Goal: Information Seeking & Learning: Learn about a topic

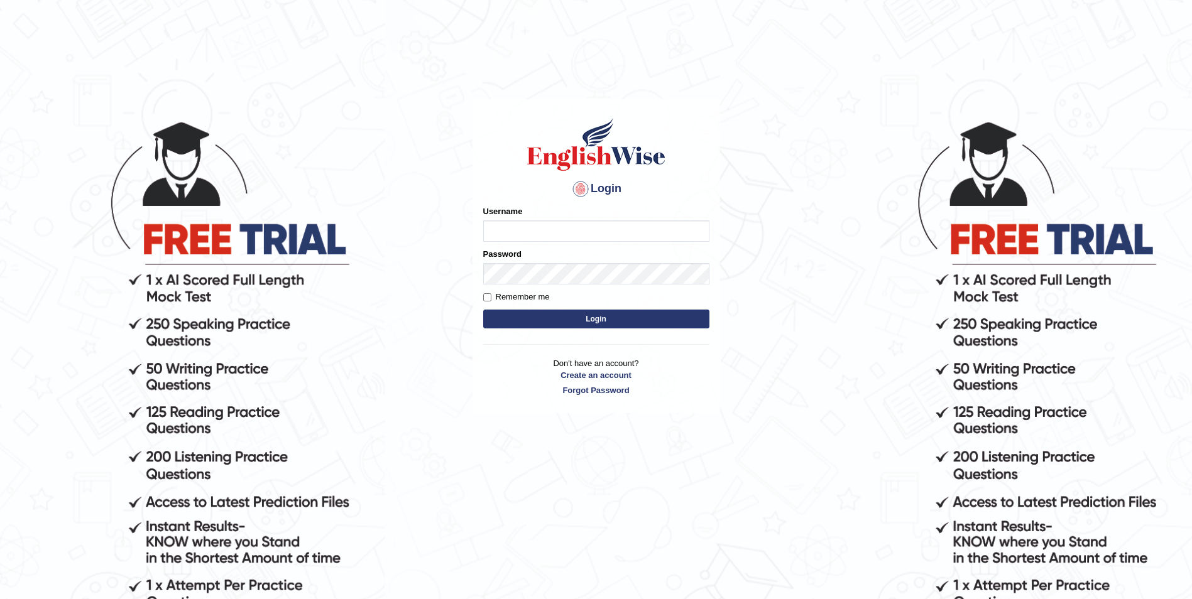
type input "Woldemariam12"
click at [613, 317] on button "Login" at bounding box center [596, 319] width 226 height 19
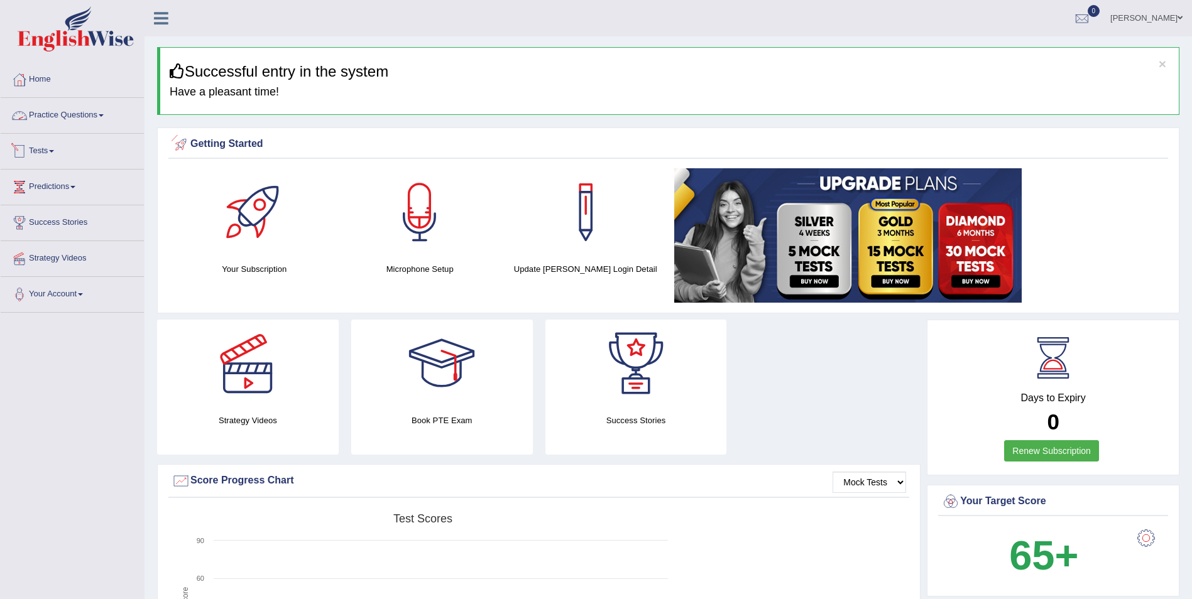
click at [109, 124] on link "Practice Questions" at bounding box center [72, 113] width 143 height 31
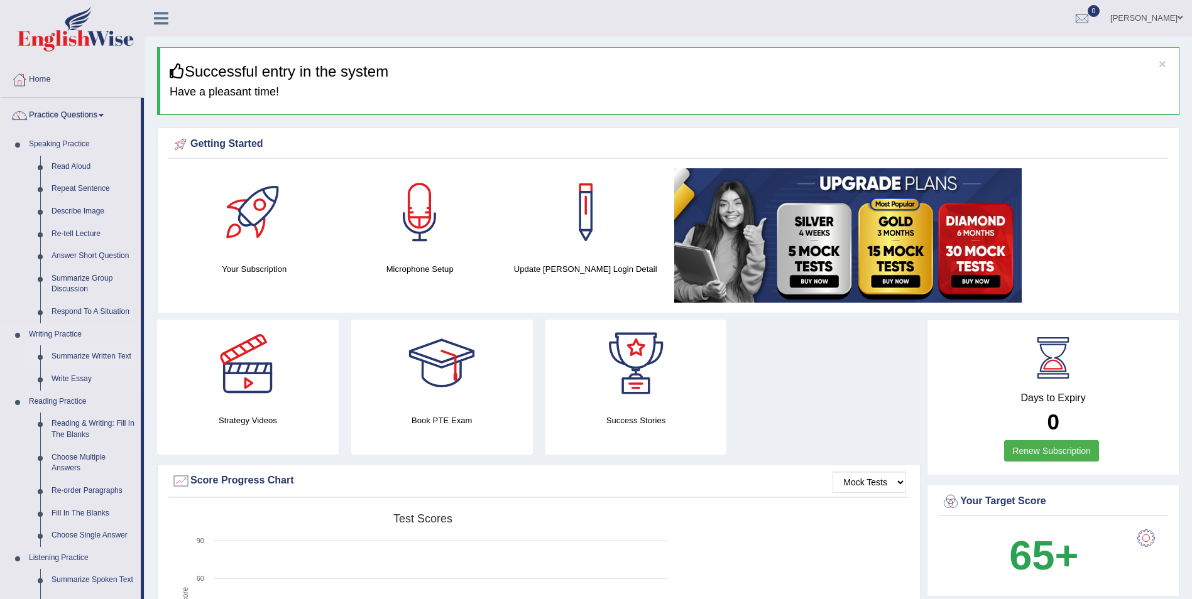
click at [111, 355] on link "Summarize Written Text" at bounding box center [93, 357] width 95 height 23
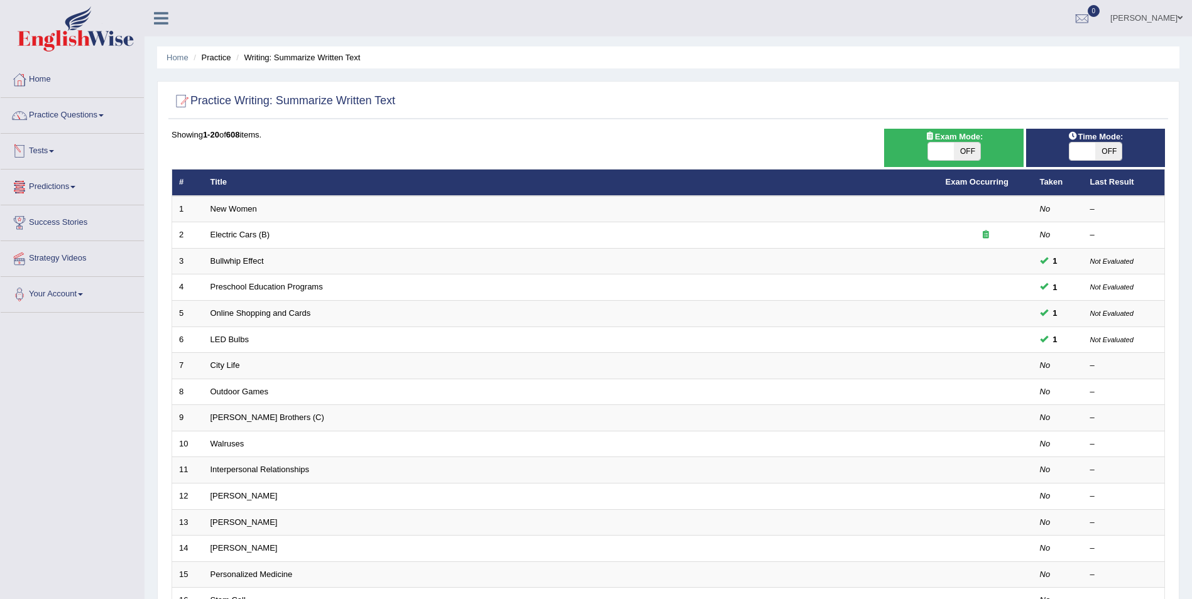
click at [56, 151] on link "Tests" at bounding box center [72, 149] width 143 height 31
click at [48, 204] on link "Take Mock Test" at bounding box center [81, 203] width 117 height 23
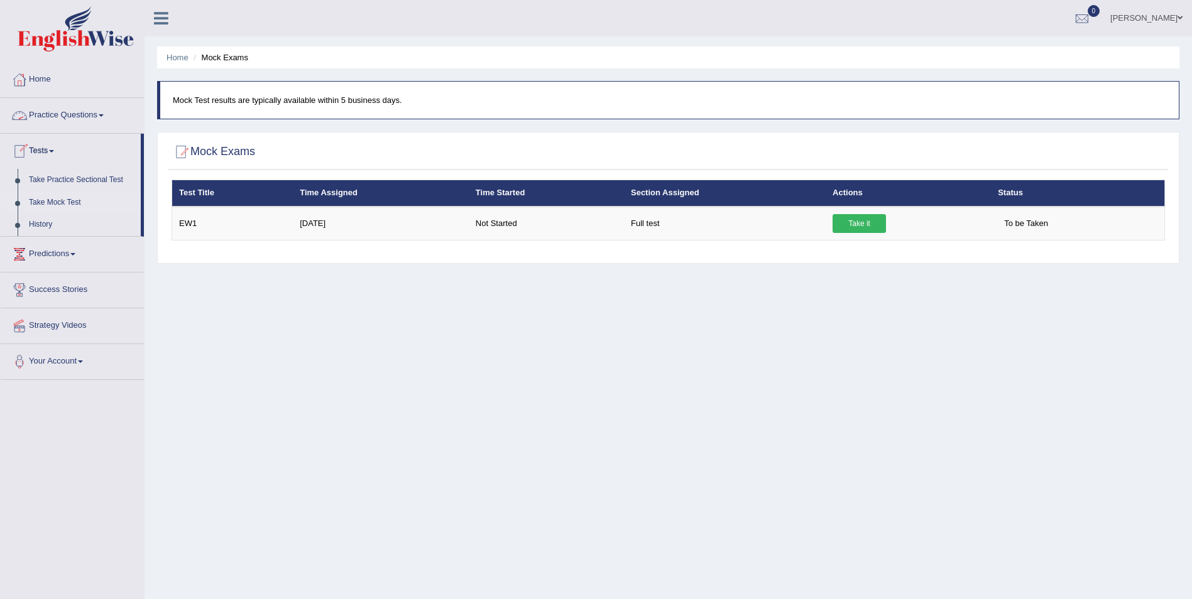
click at [96, 109] on link "Practice Questions" at bounding box center [72, 113] width 143 height 31
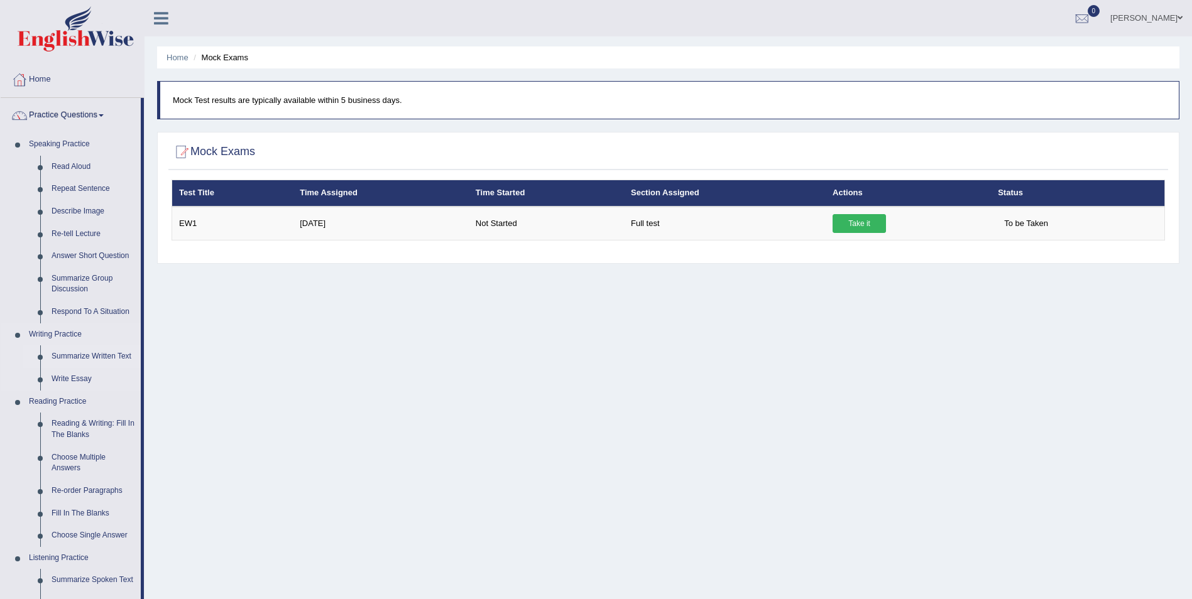
click at [97, 356] on link "Summarize Written Text" at bounding box center [93, 357] width 95 height 23
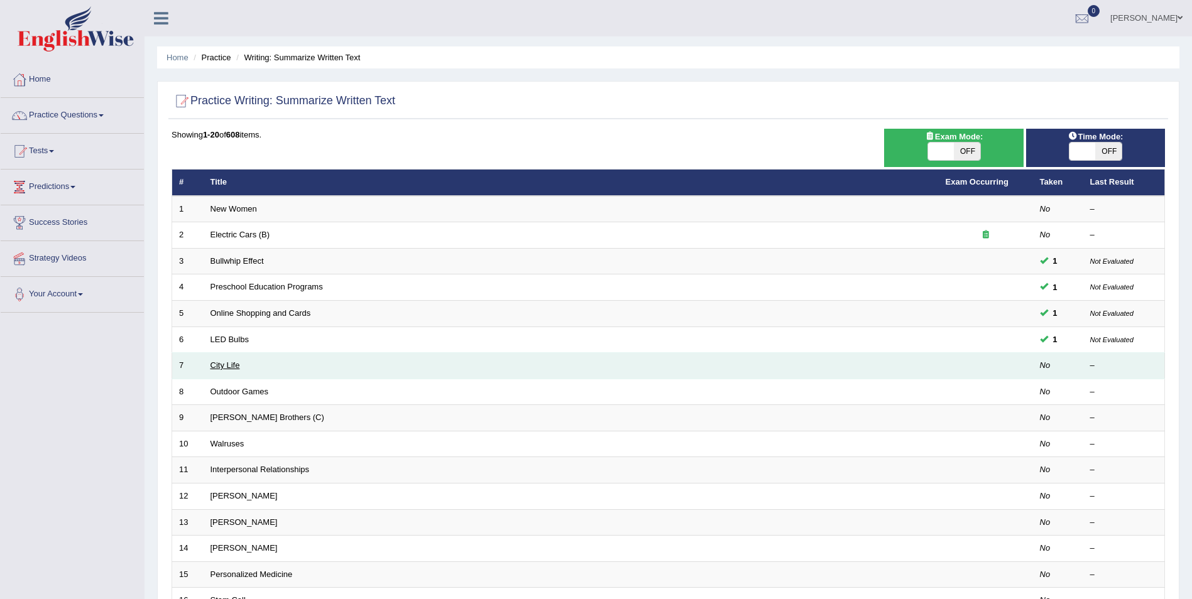
click at [218, 365] on link "City Life" at bounding box center [225, 365] width 30 height 9
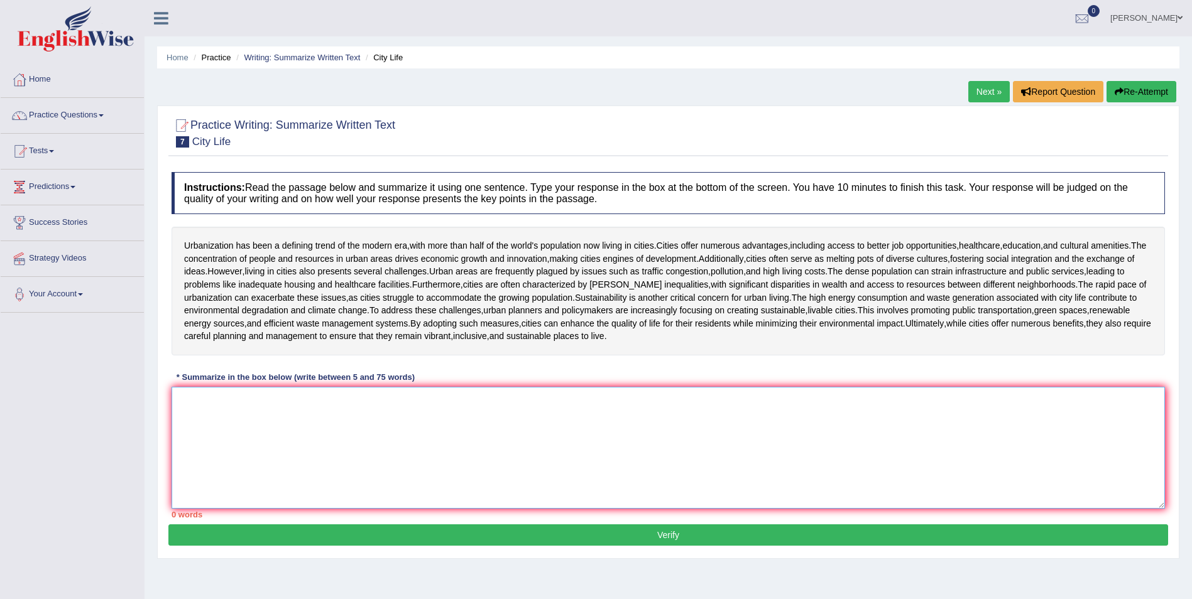
click at [422, 435] on textarea at bounding box center [668, 448] width 993 height 122
click at [92, 122] on link "Practice Questions" at bounding box center [72, 113] width 143 height 31
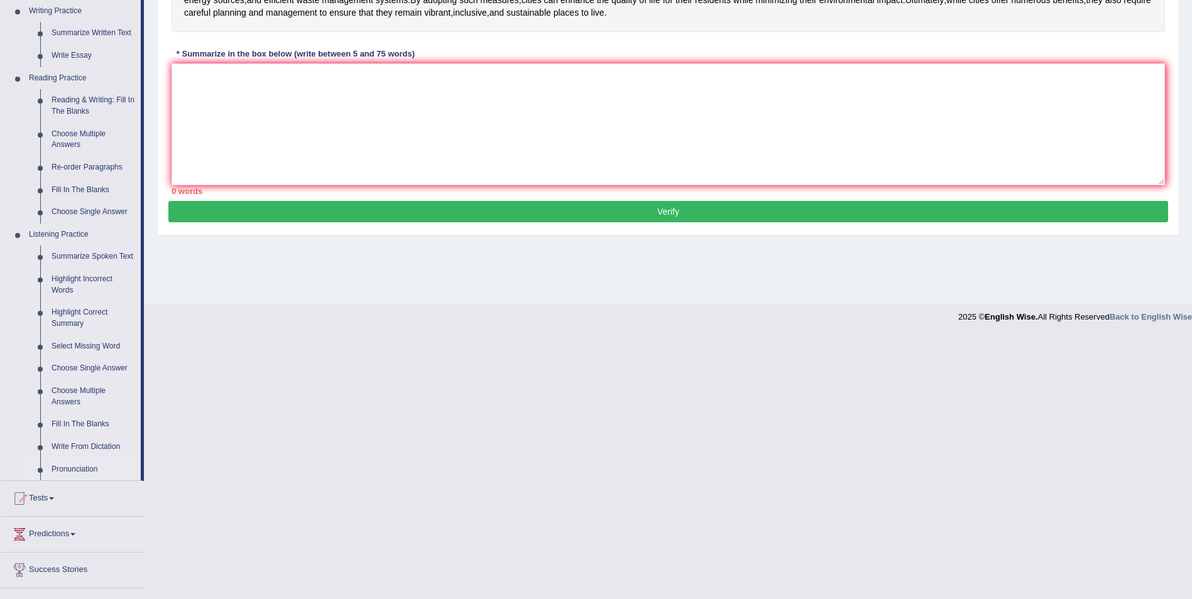
scroll to position [385, 0]
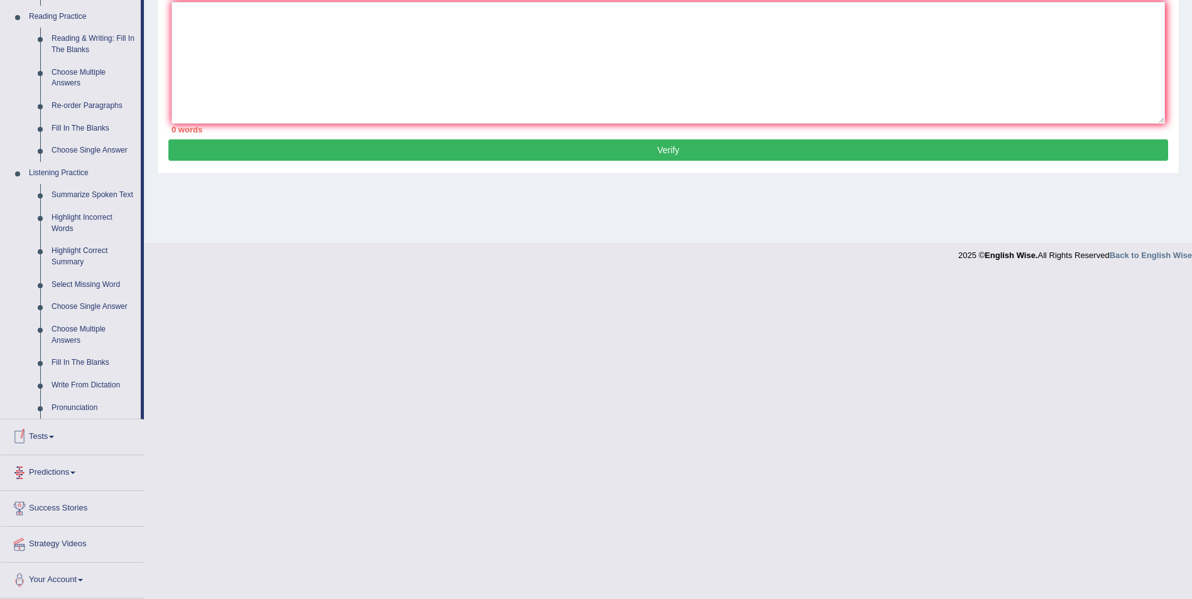
click at [52, 438] on link "Tests" at bounding box center [72, 435] width 143 height 31
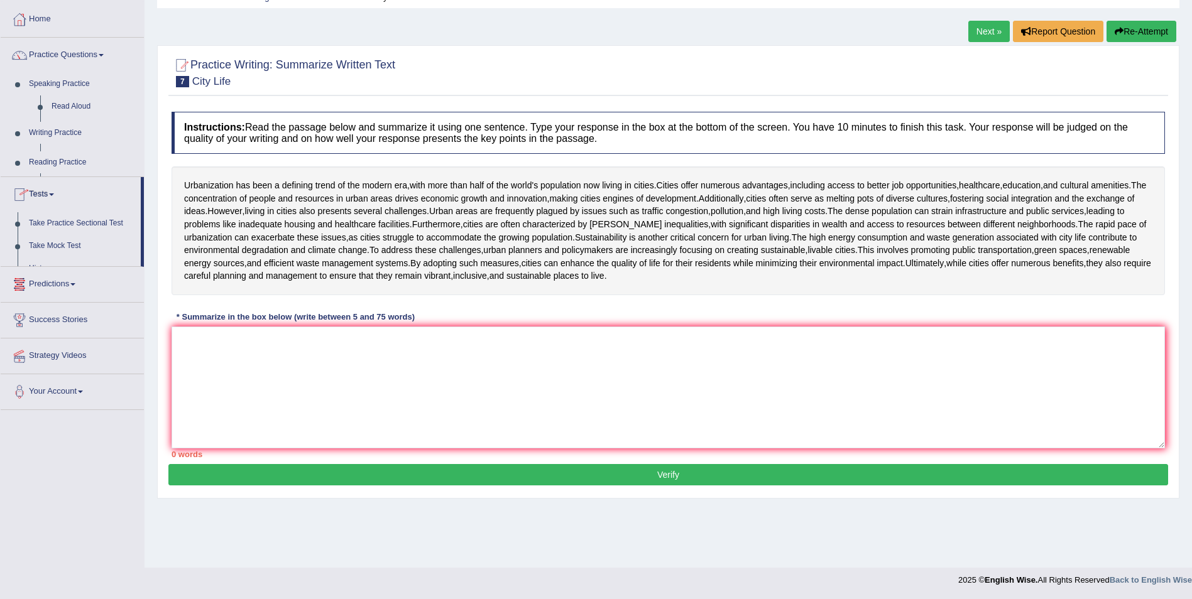
scroll to position [60, 0]
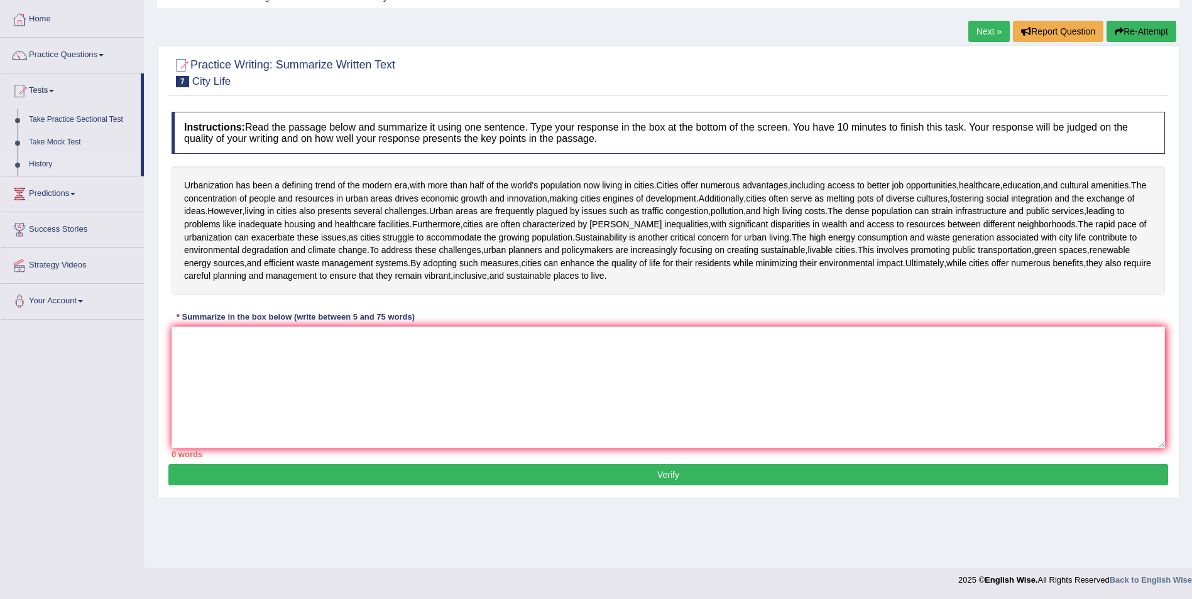
click at [42, 171] on link "History" at bounding box center [81, 164] width 117 height 23
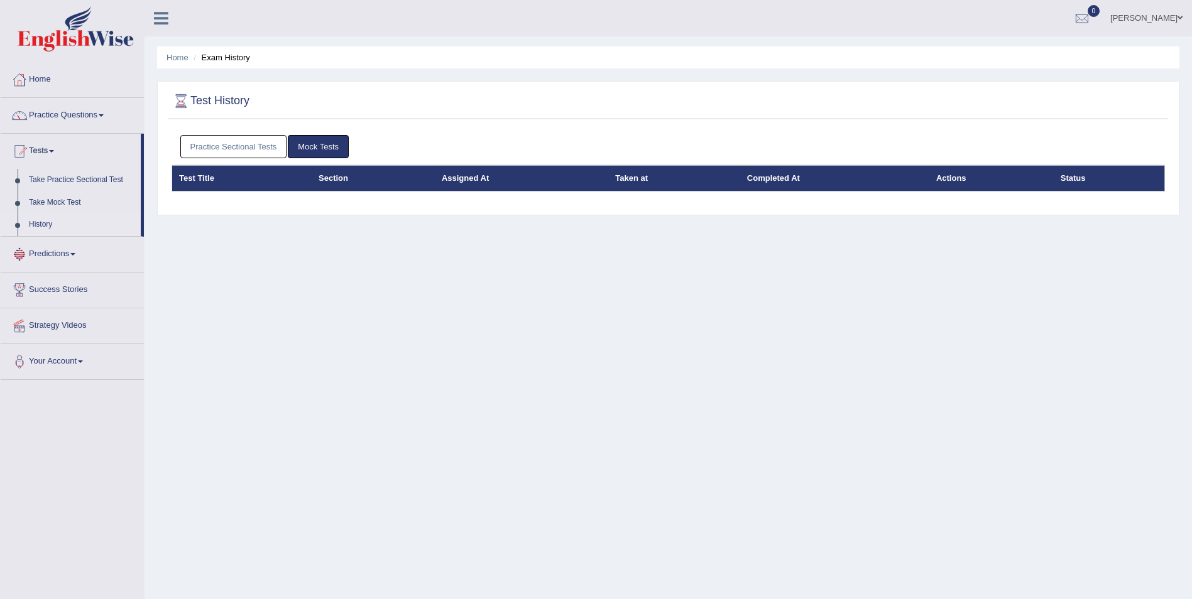
click at [36, 224] on link "History" at bounding box center [81, 225] width 117 height 23
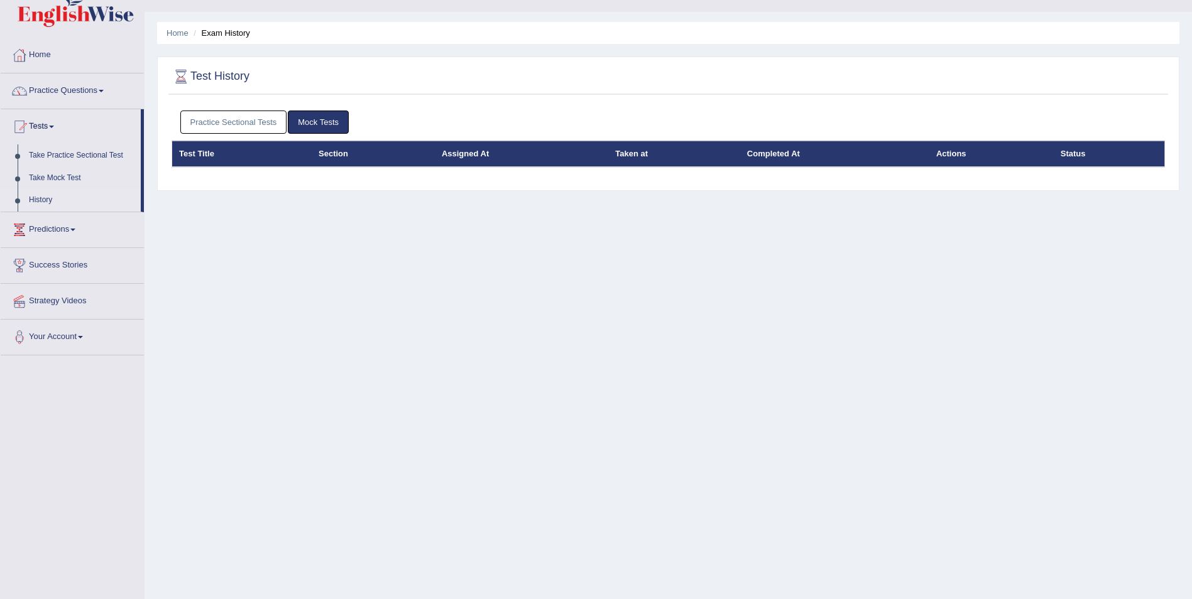
scroll to position [60, 0]
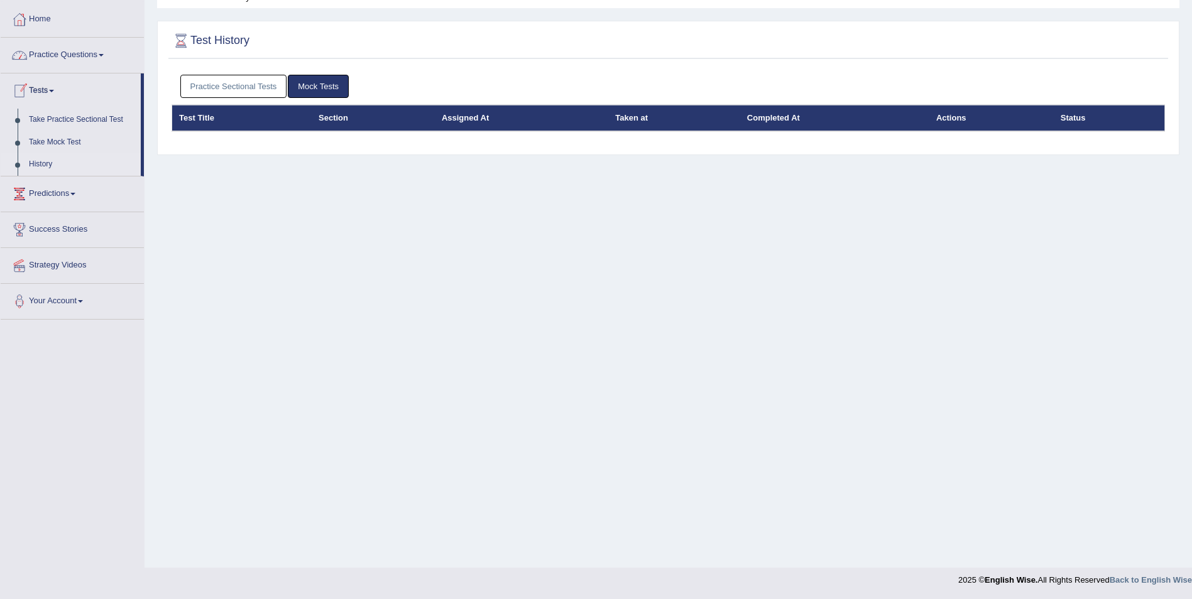
click at [98, 47] on link "Practice Questions" at bounding box center [72, 53] width 143 height 31
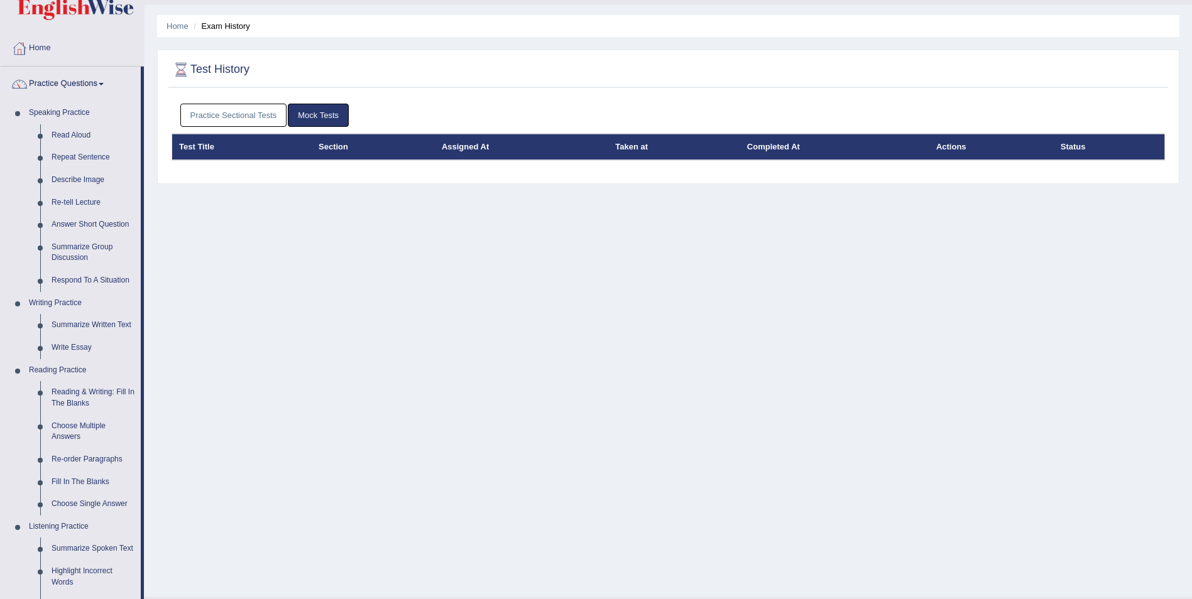
scroll to position [0, 0]
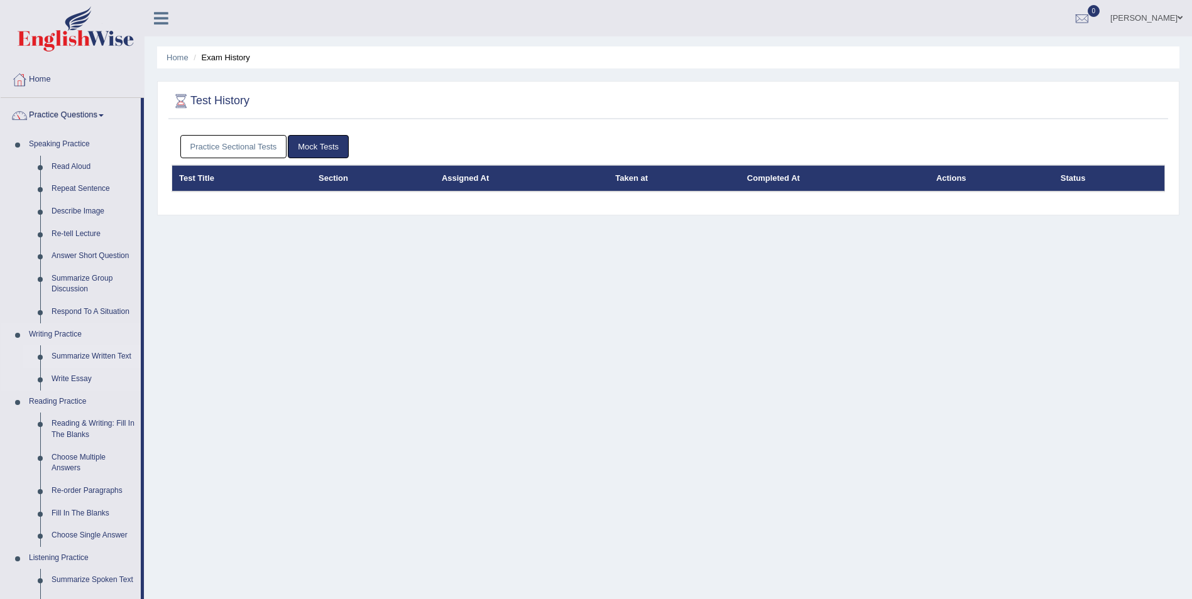
click at [101, 356] on link "Summarize Written Text" at bounding box center [93, 357] width 95 height 23
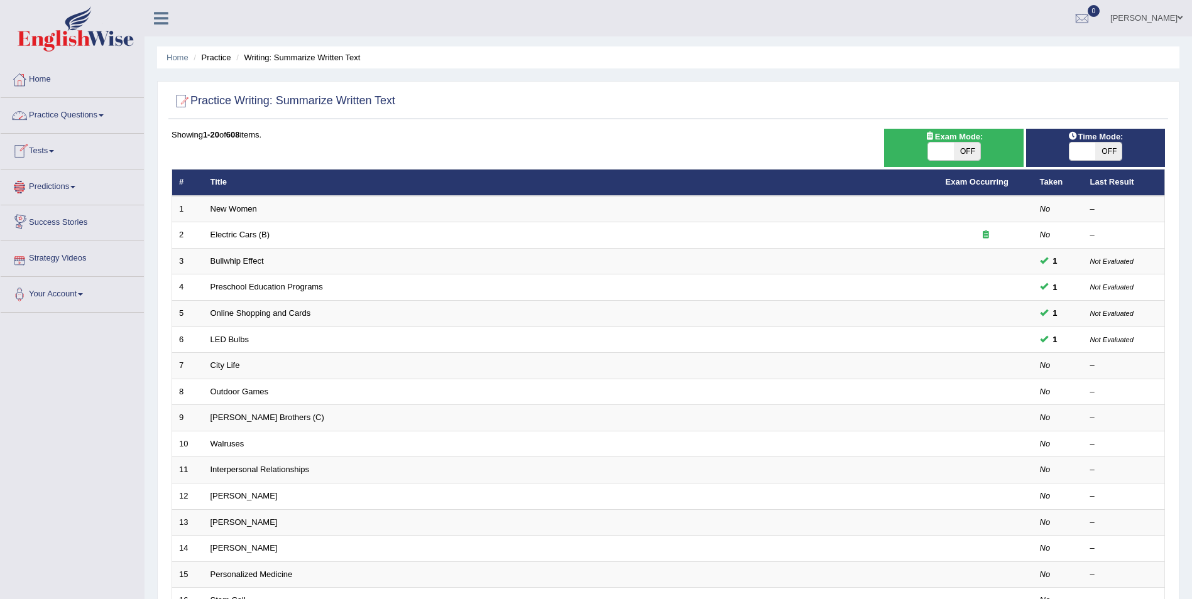
click at [54, 150] on span at bounding box center [51, 151] width 5 height 3
click at [84, 181] on link "Take Practice Sectional Test" at bounding box center [81, 180] width 117 height 23
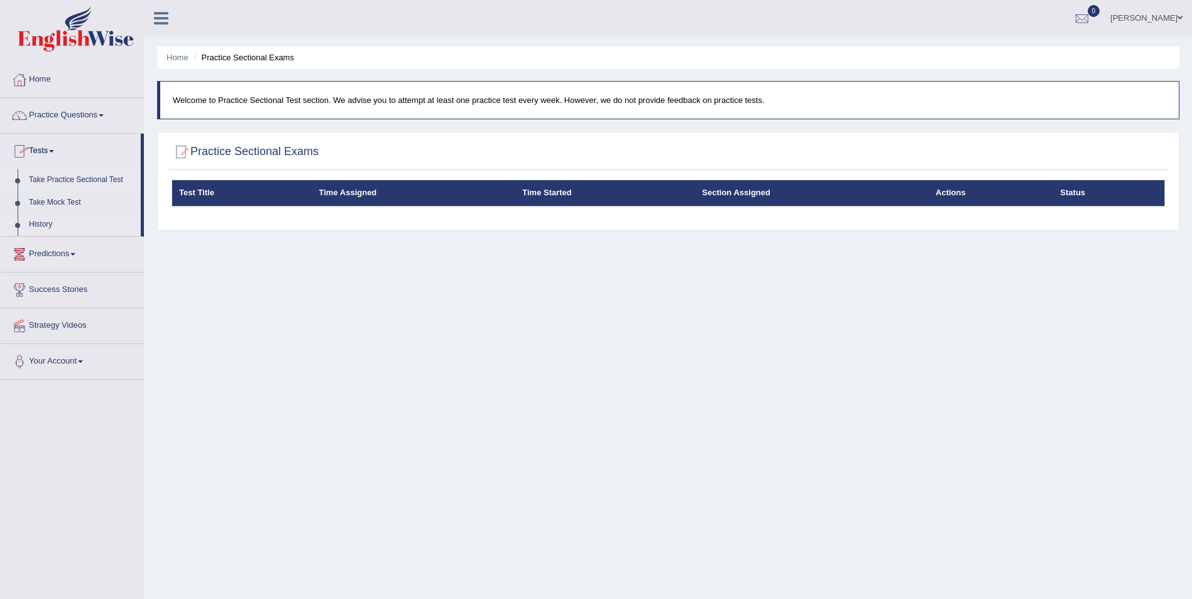
click at [36, 224] on link "History" at bounding box center [81, 225] width 117 height 23
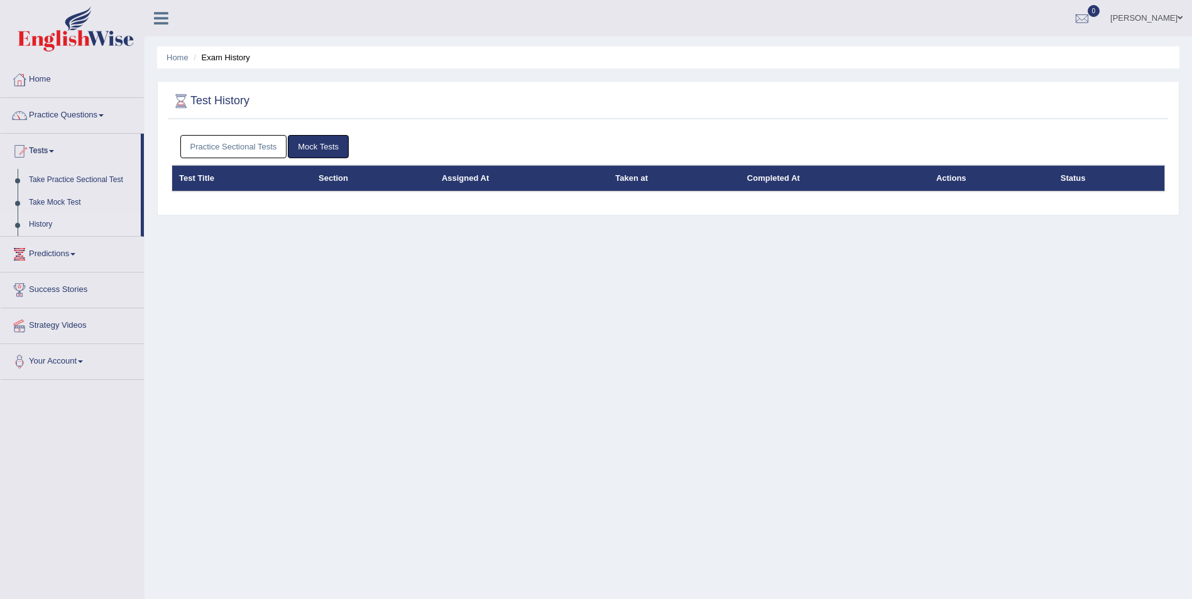
click at [256, 145] on link "Practice Sectional Tests" at bounding box center [233, 146] width 107 height 23
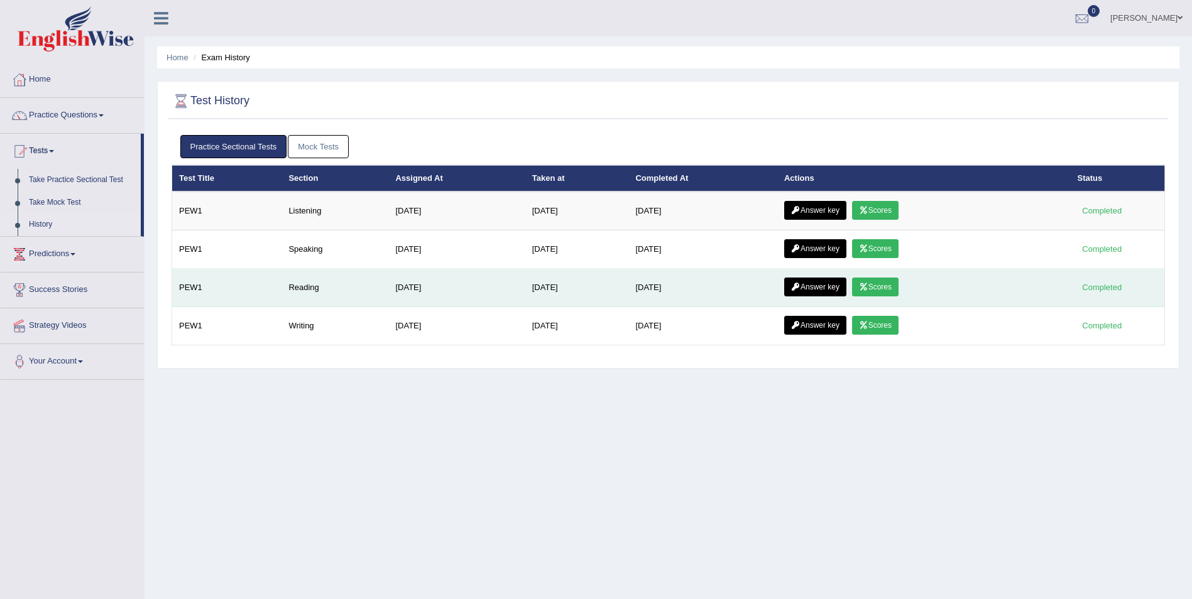
click at [880, 286] on link "Scores" at bounding box center [875, 287] width 46 height 19
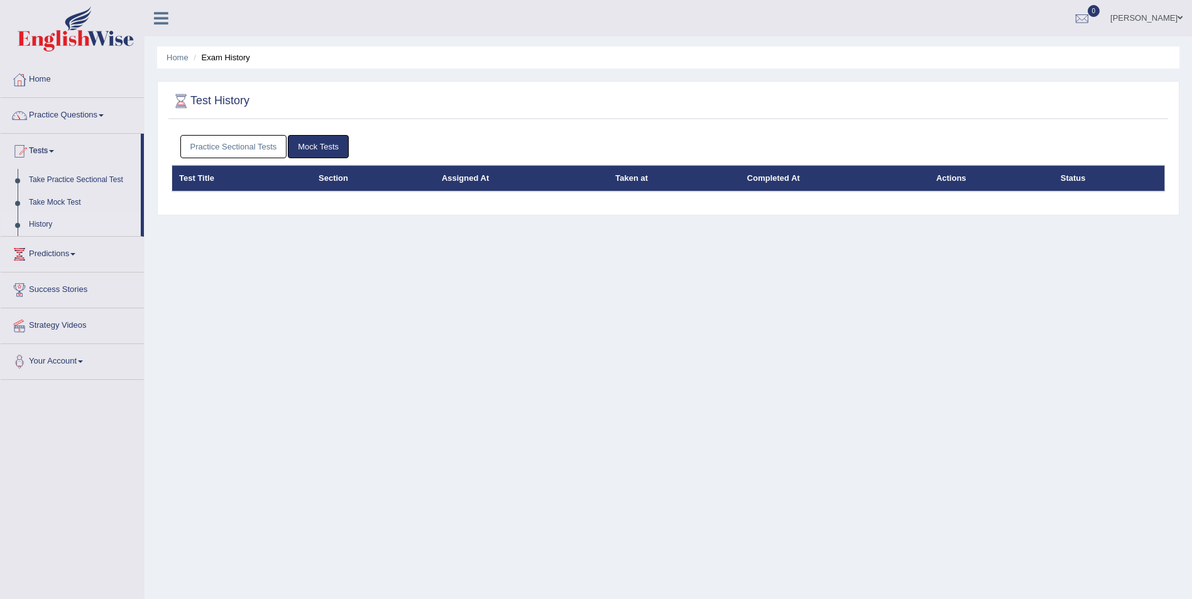
click at [242, 150] on link "Practice Sectional Tests" at bounding box center [233, 146] width 107 height 23
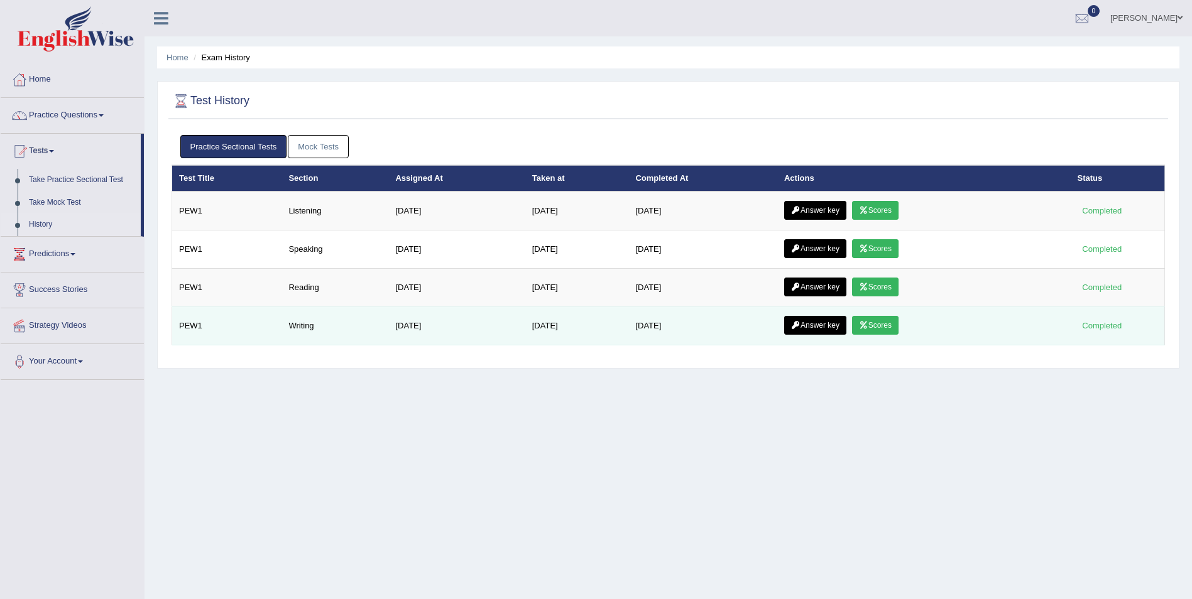
click at [885, 323] on link "Scores" at bounding box center [875, 325] width 46 height 19
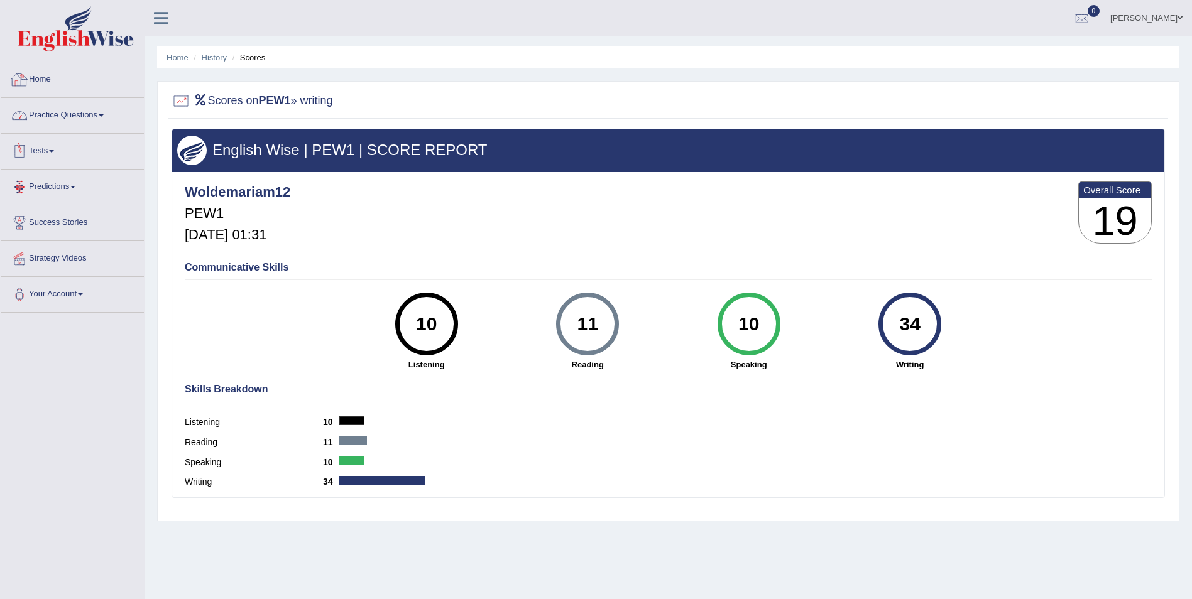
click at [107, 111] on link "Practice Questions" at bounding box center [72, 113] width 143 height 31
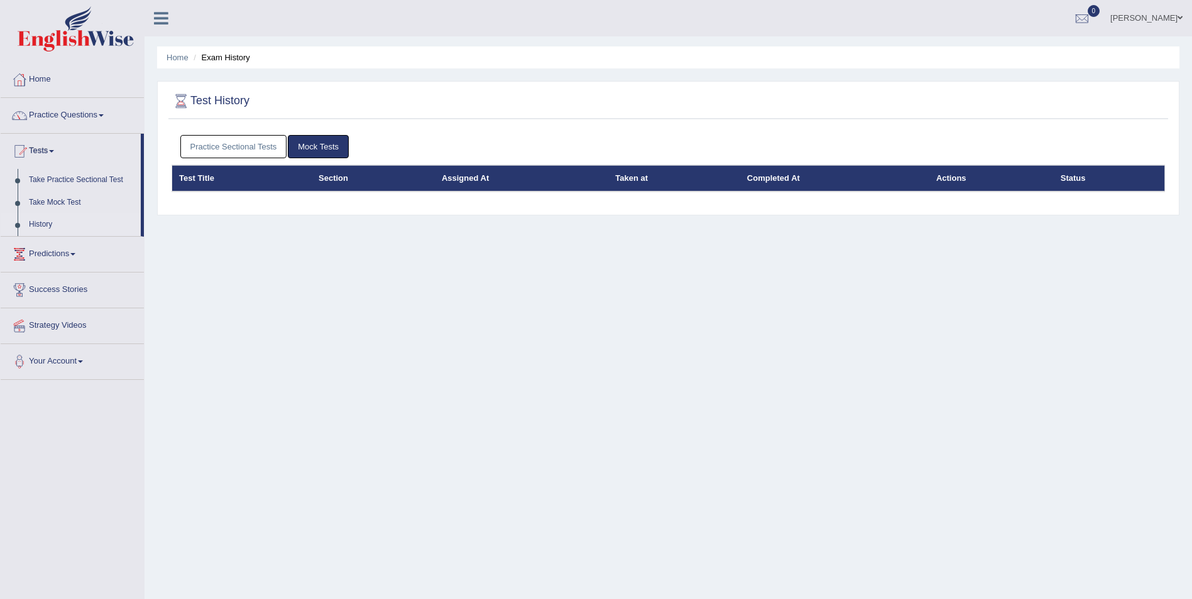
click at [237, 158] on div "Practice Sectional Tests Mock Tests" at bounding box center [668, 147] width 993 height 36
click at [239, 138] on link "Practice Sectional Tests" at bounding box center [233, 146] width 107 height 23
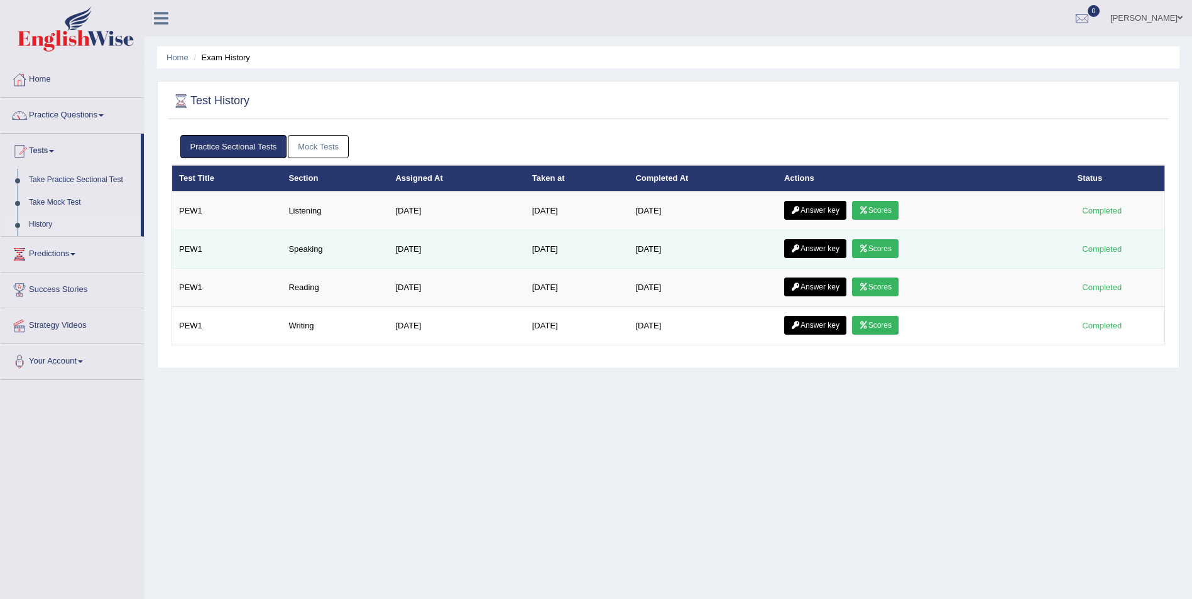
click at [894, 247] on link "Scores" at bounding box center [875, 248] width 46 height 19
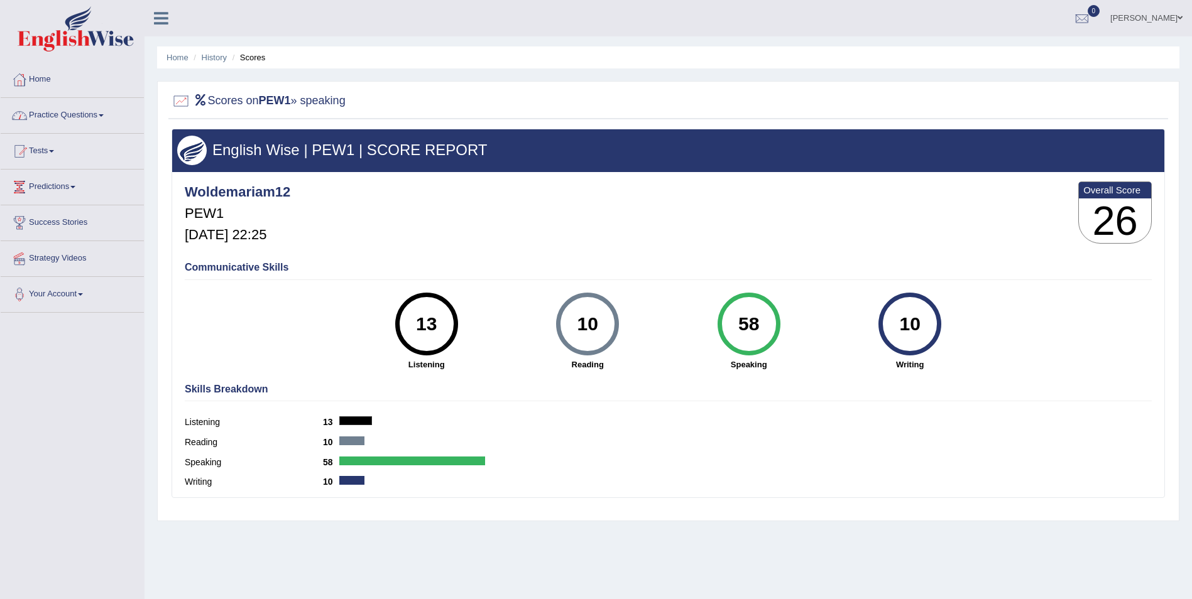
click at [54, 152] on span at bounding box center [51, 151] width 5 height 3
click at [56, 203] on link "Take Mock Test" at bounding box center [81, 203] width 117 height 23
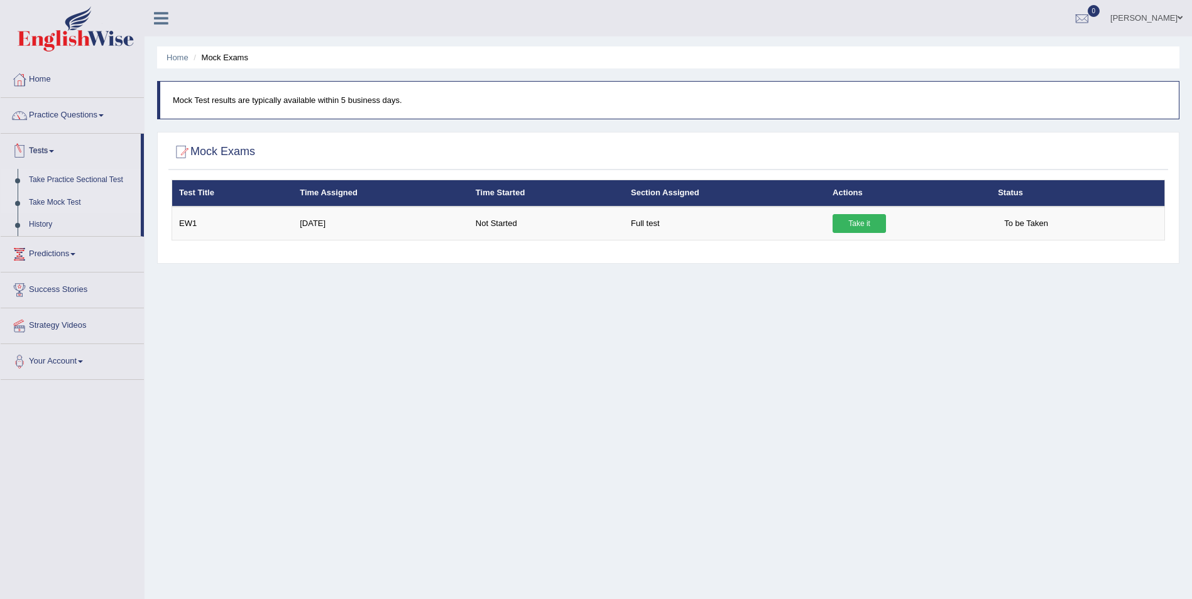
click at [79, 180] on link "Take Practice Sectional Test" at bounding box center [81, 180] width 117 height 23
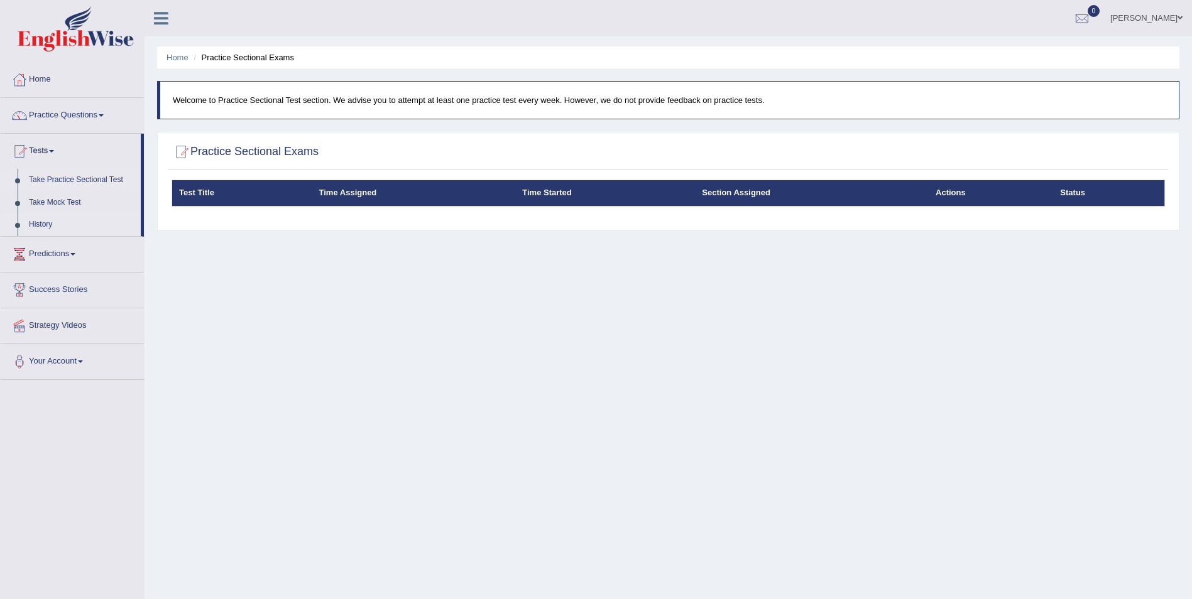
click at [40, 226] on link "History" at bounding box center [81, 225] width 117 height 23
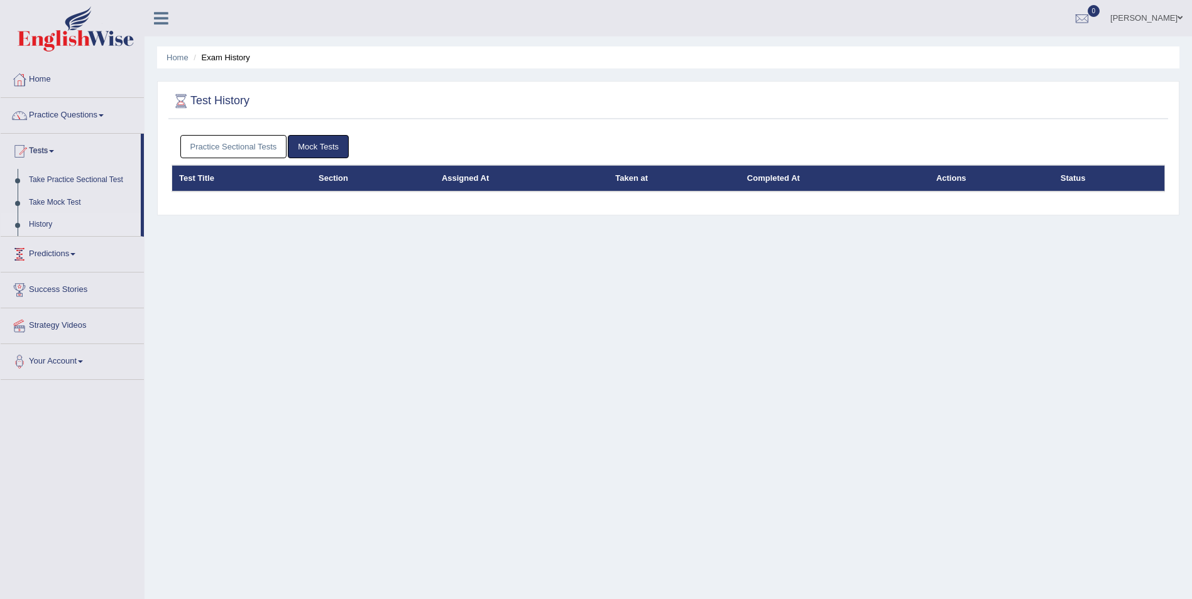
click at [249, 150] on link "Practice Sectional Tests" at bounding box center [233, 146] width 107 height 23
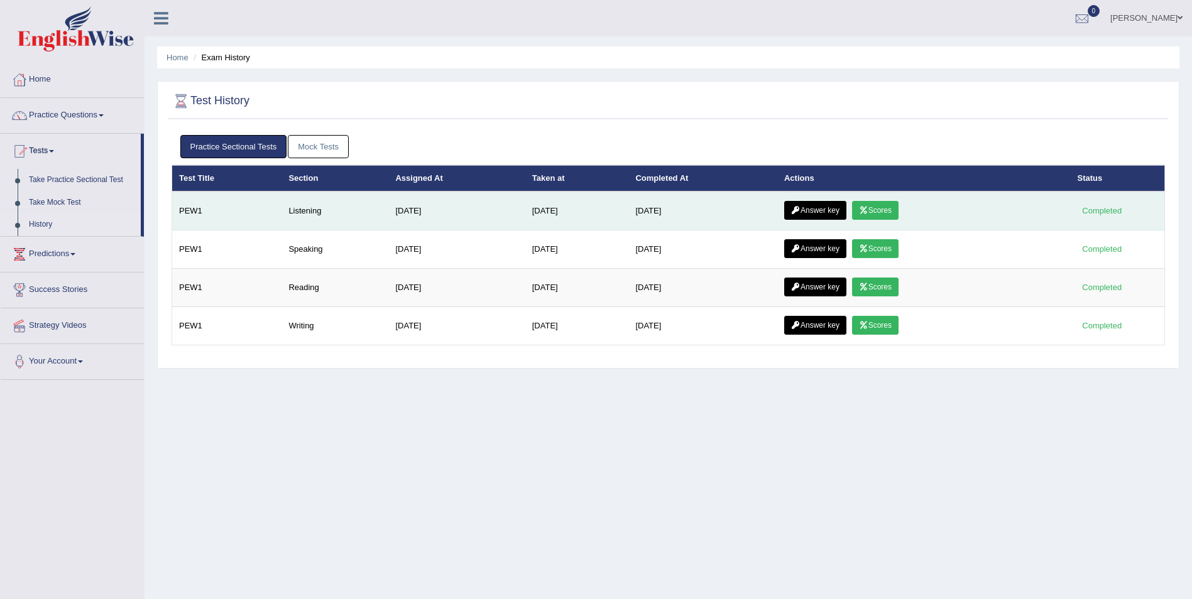
click at [898, 209] on link "Scores" at bounding box center [875, 210] width 46 height 19
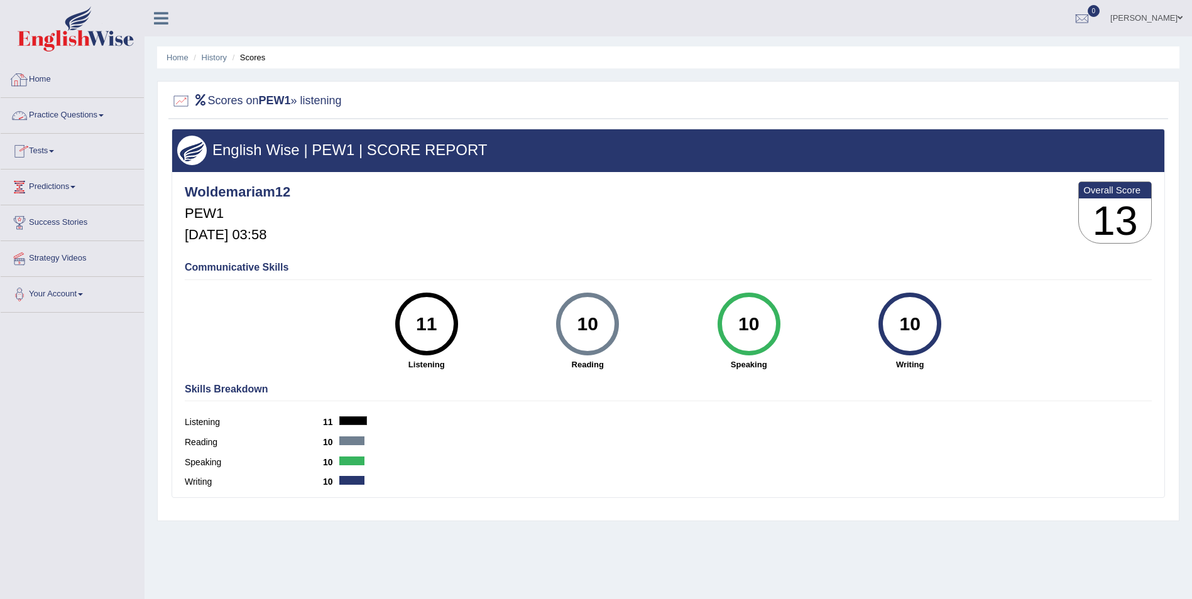
click at [102, 118] on link "Practice Questions" at bounding box center [72, 113] width 143 height 31
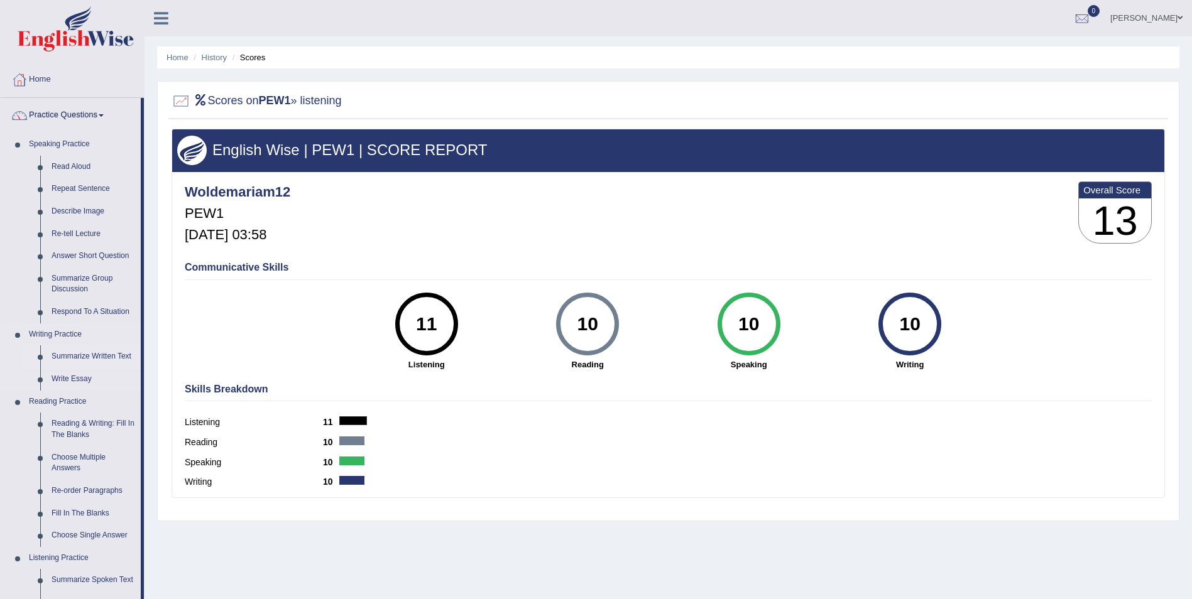
click at [70, 359] on link "Summarize Written Text" at bounding box center [93, 357] width 95 height 23
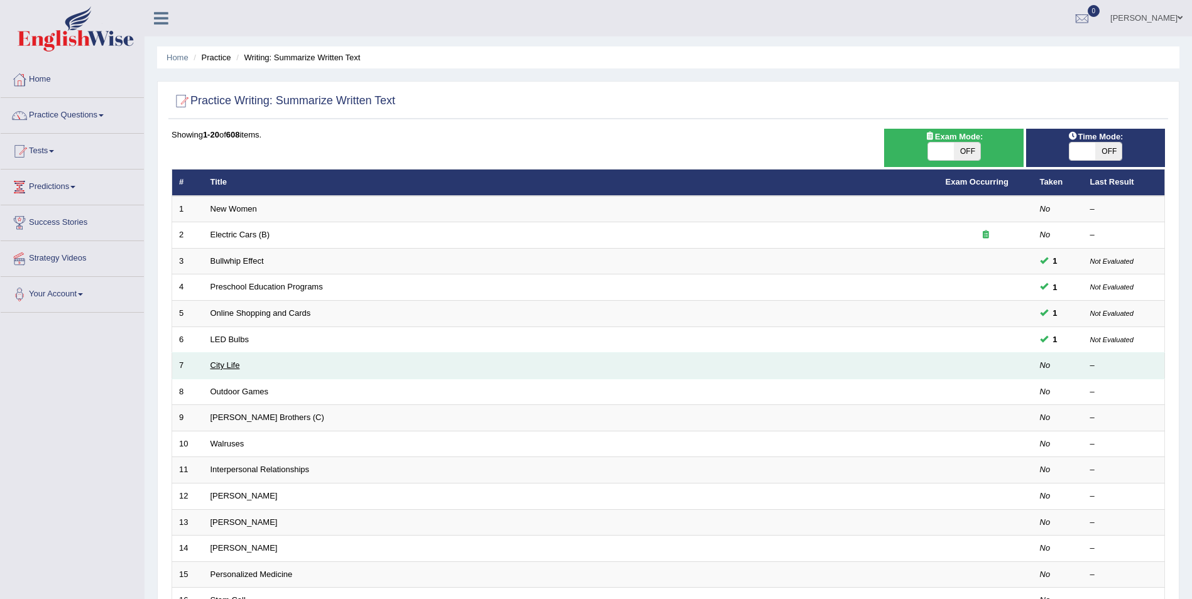
click at [227, 366] on link "City Life" at bounding box center [225, 365] width 30 height 9
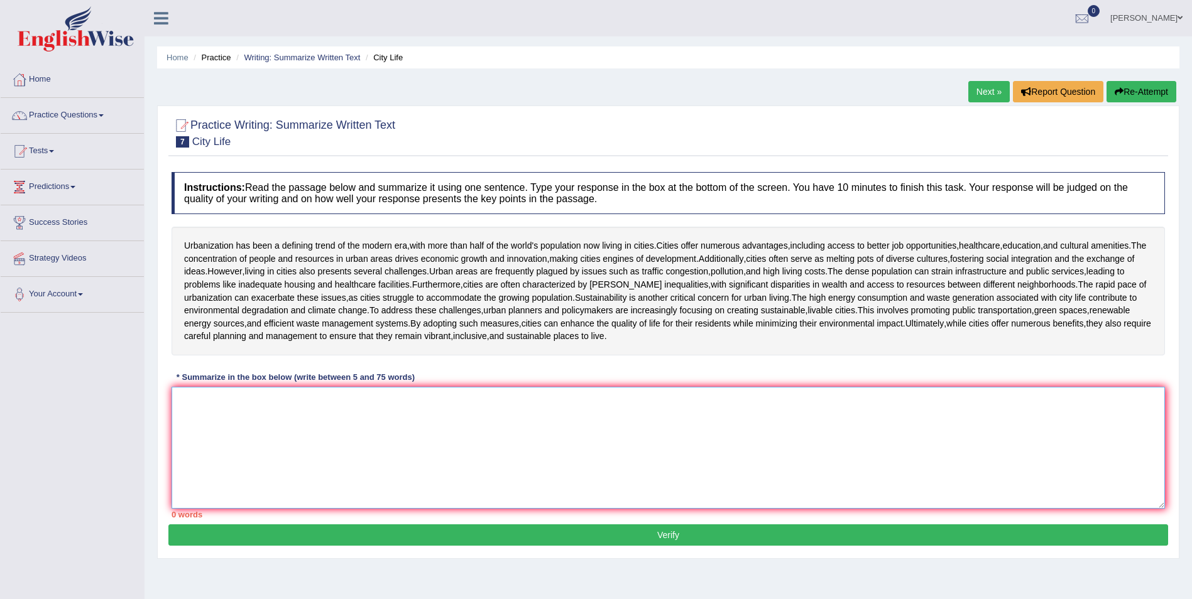
click at [183, 397] on textarea at bounding box center [668, 448] width 993 height 122
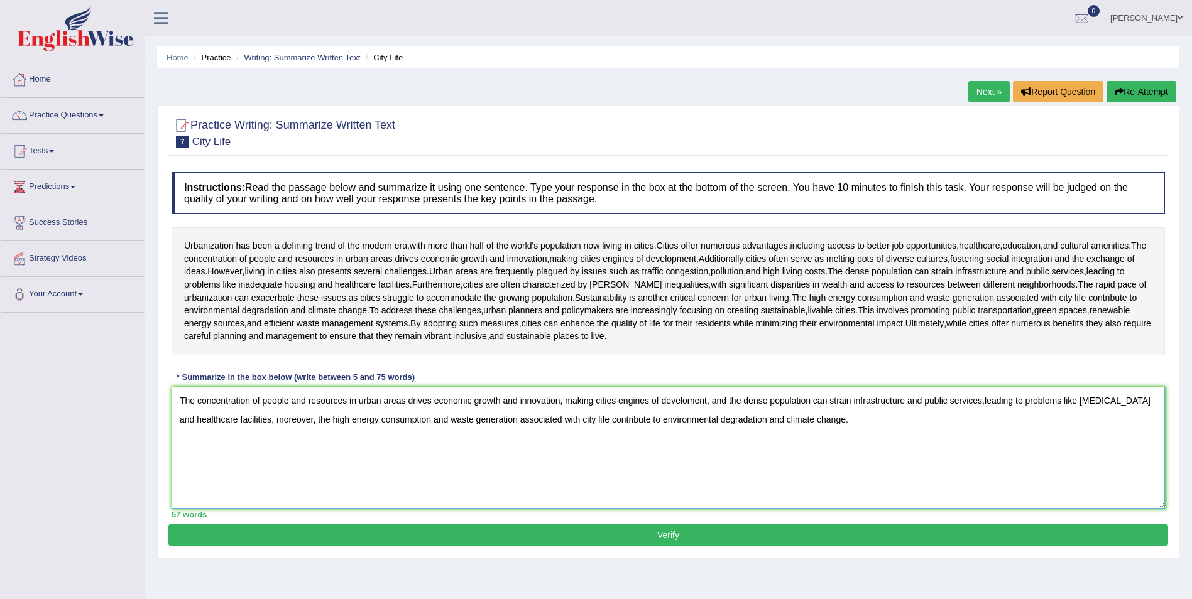
type textarea "The concentration of people and resources in urban areas drives economic growth…"
click at [685, 538] on button "Verify" at bounding box center [668, 535] width 1000 height 21
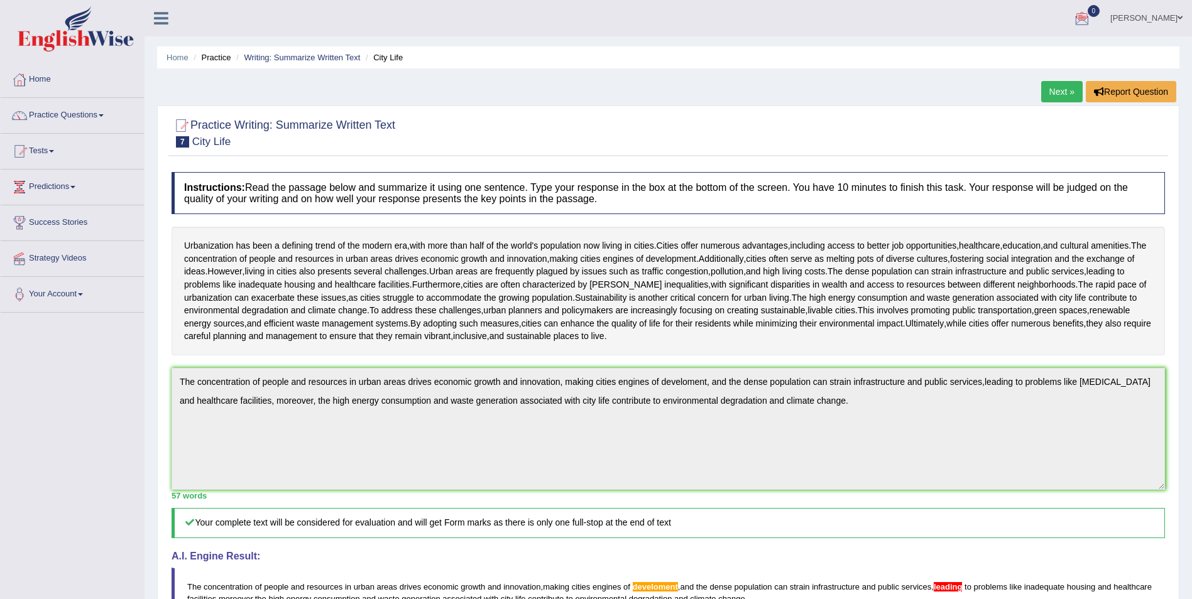
click at [1053, 89] on link "Next »" at bounding box center [1061, 91] width 41 height 21
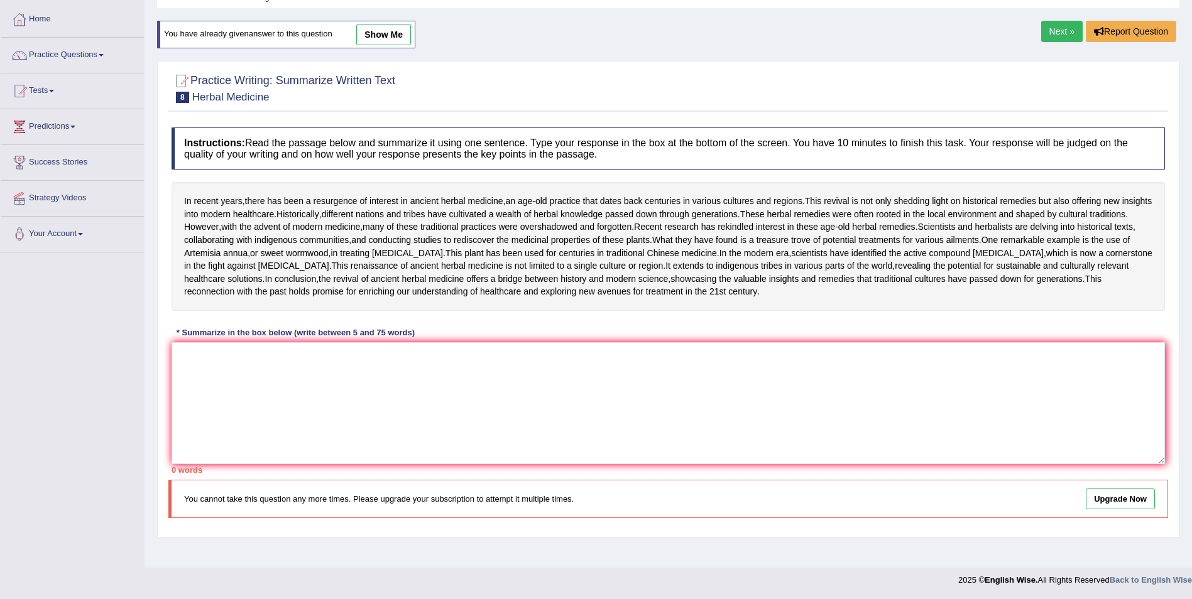
scroll to position [143, 0]
click at [237, 382] on textarea at bounding box center [668, 403] width 993 height 122
click at [303, 416] on textarea at bounding box center [668, 403] width 993 height 122
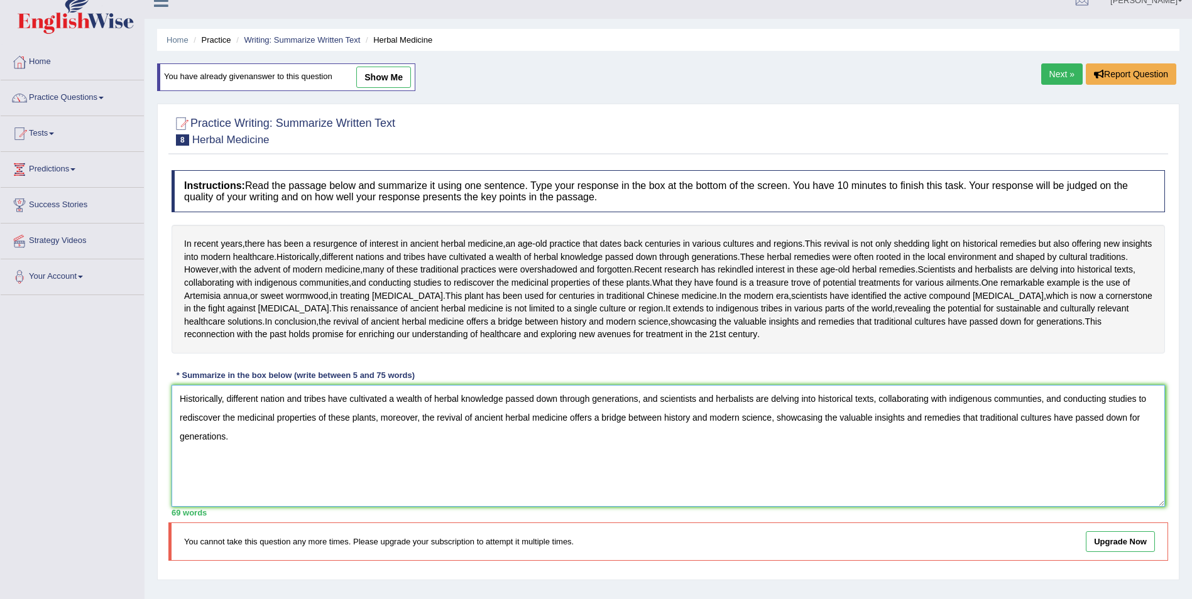
scroll to position [0, 0]
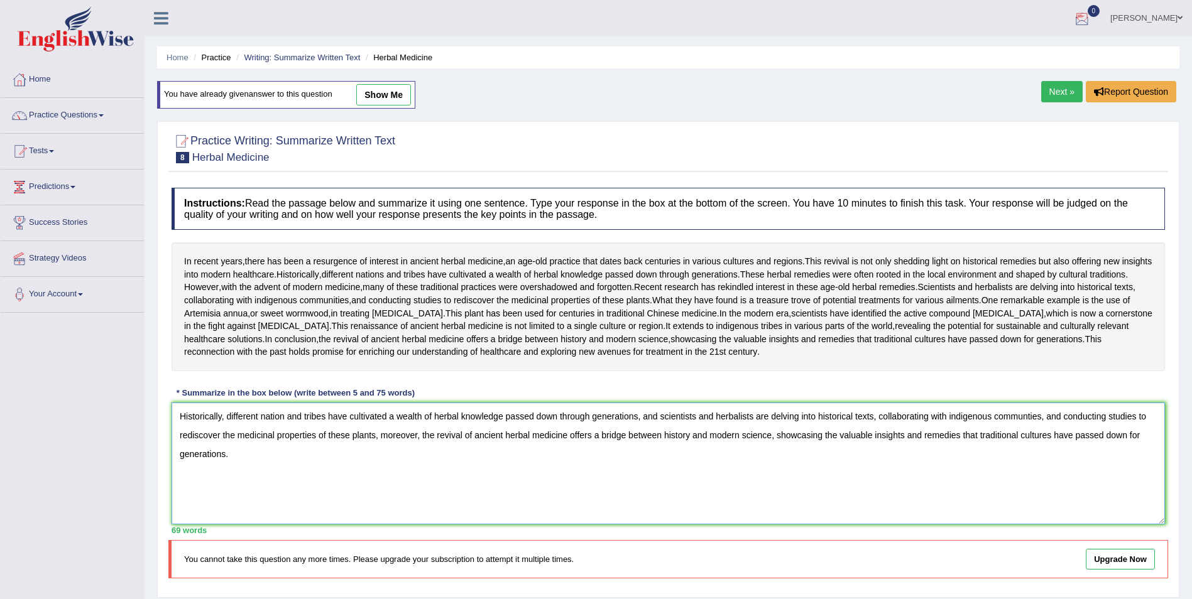
type textarea "Historically, different nation and tribes have cultivated a wealth of herbal kn…"
click at [1073, 96] on link "Next »" at bounding box center [1061, 91] width 41 height 21
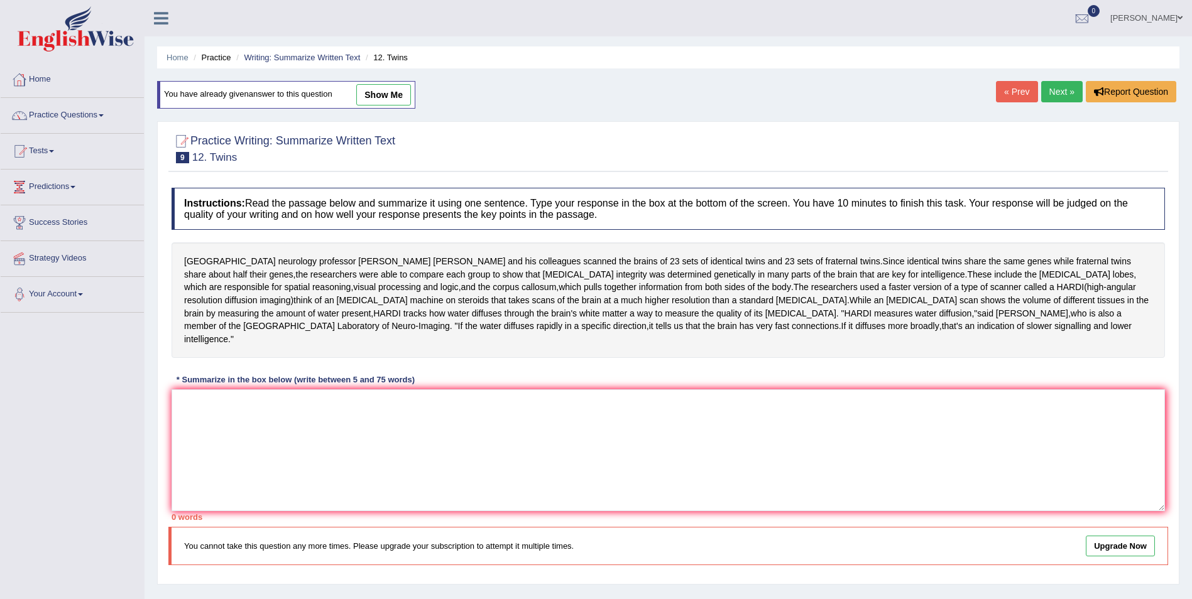
click at [101, 114] on link "Practice Questions" at bounding box center [72, 113] width 143 height 31
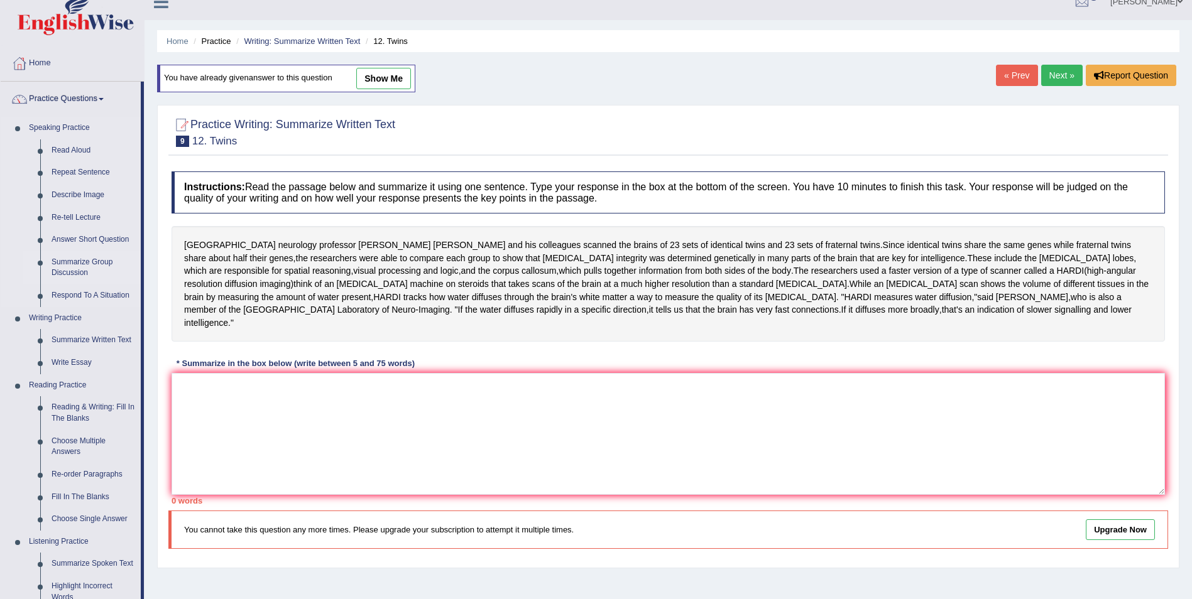
scroll to position [8, 0]
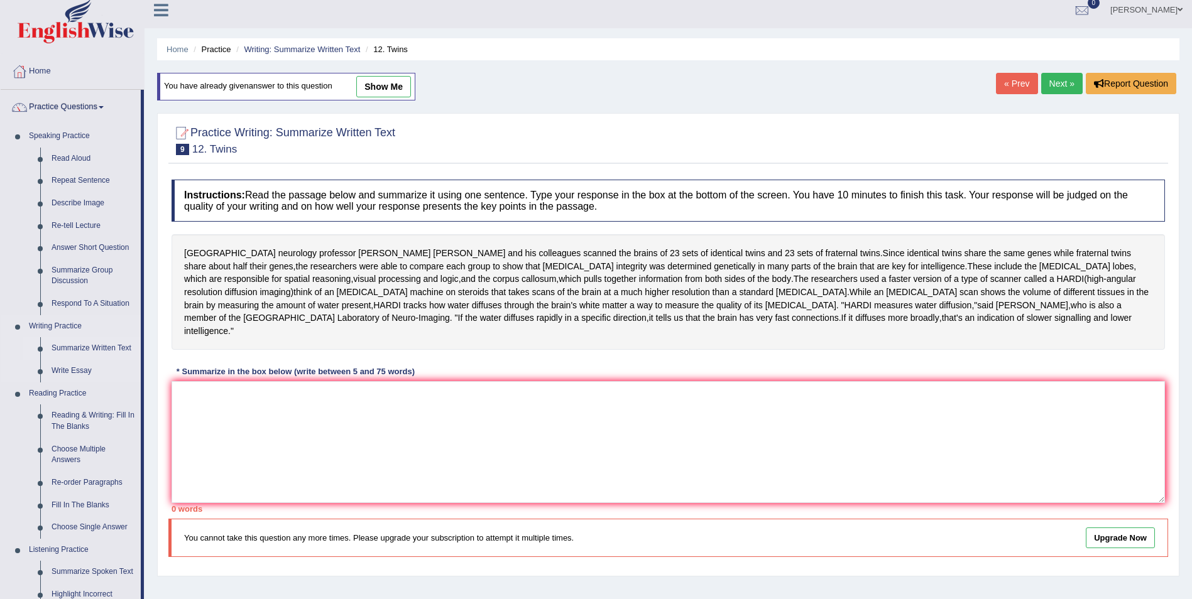
click at [94, 342] on link "Summarize Written Text" at bounding box center [93, 348] width 95 height 23
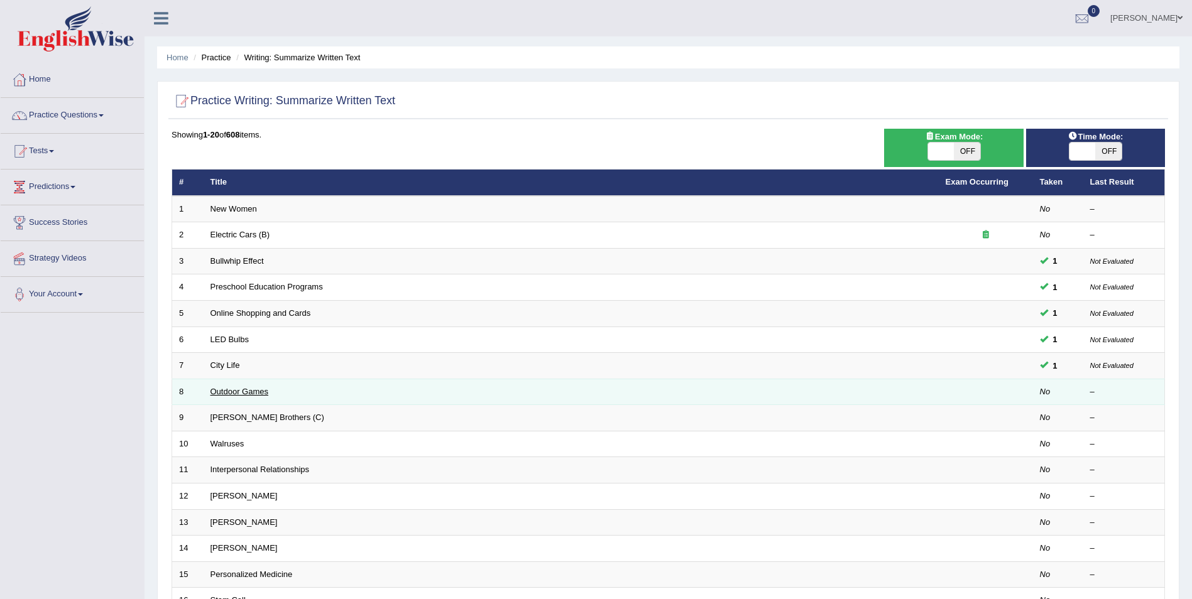
click at [246, 395] on link "Outdoor Games" at bounding box center [239, 391] width 58 height 9
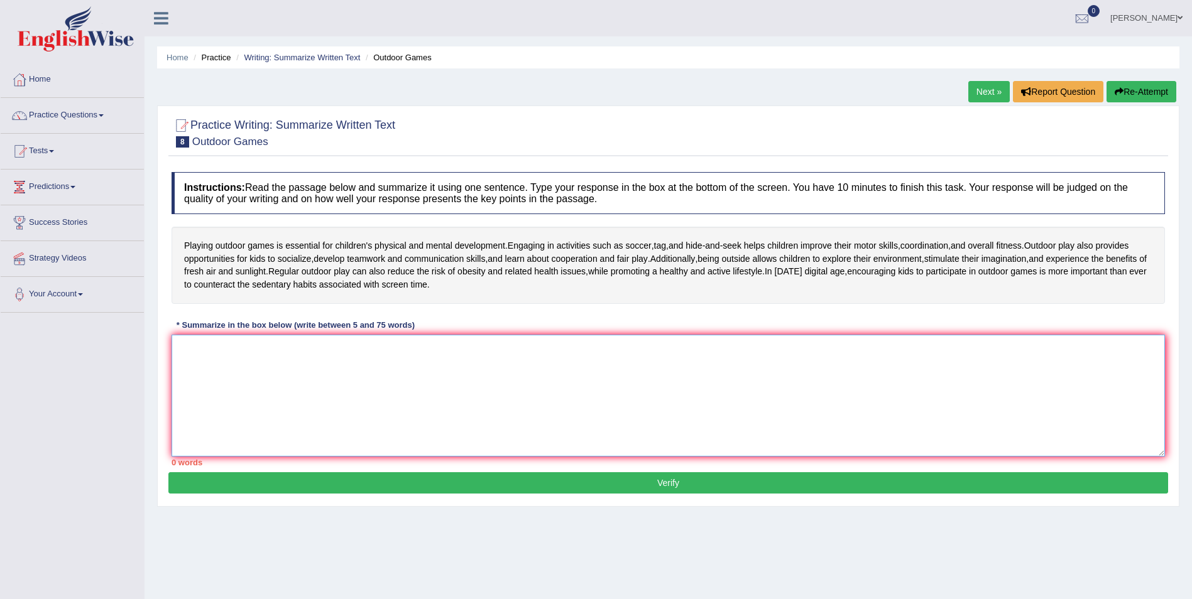
click at [276, 373] on textarea at bounding box center [668, 396] width 993 height 122
click at [258, 374] on textarea at bounding box center [668, 396] width 993 height 122
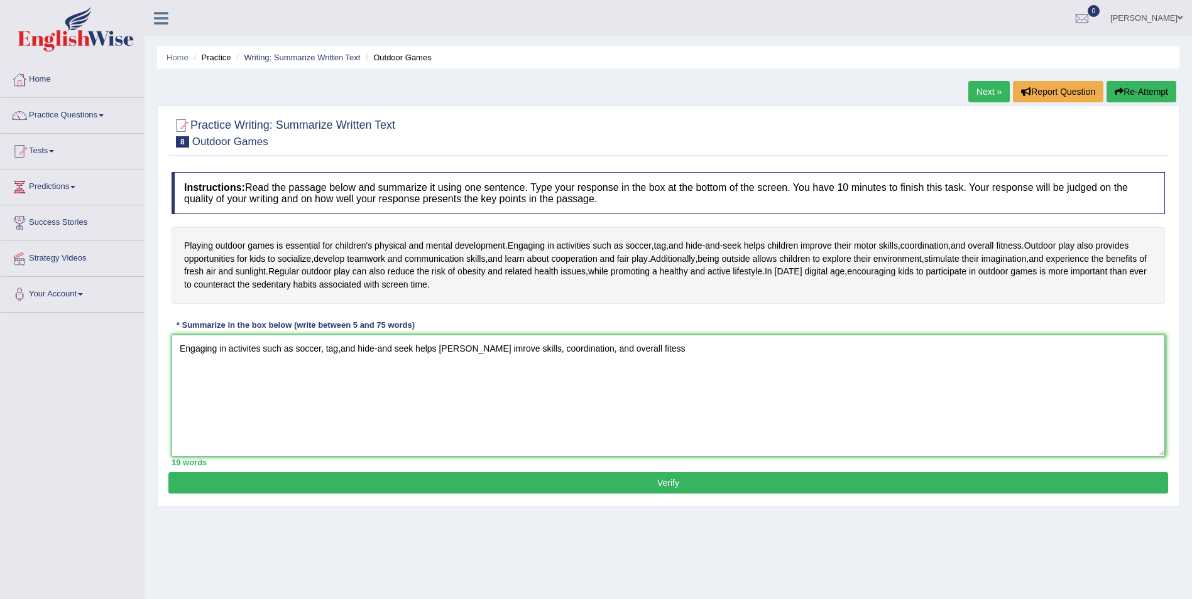
click at [625, 352] on textarea "Engaging in activites such as soccer, tag,and hide-and seek helps childern imro…" at bounding box center [668, 396] width 993 height 122
click at [627, 352] on textarea "Engaging in activites such as soccer, tag,and hide-and seek helps childern imro…" at bounding box center [668, 396] width 993 height 122
click at [658, 346] on textarea "Engaging in activites such as soccer, tag,and hide-and seek helps childern imro…" at bounding box center [668, 396] width 993 height 122
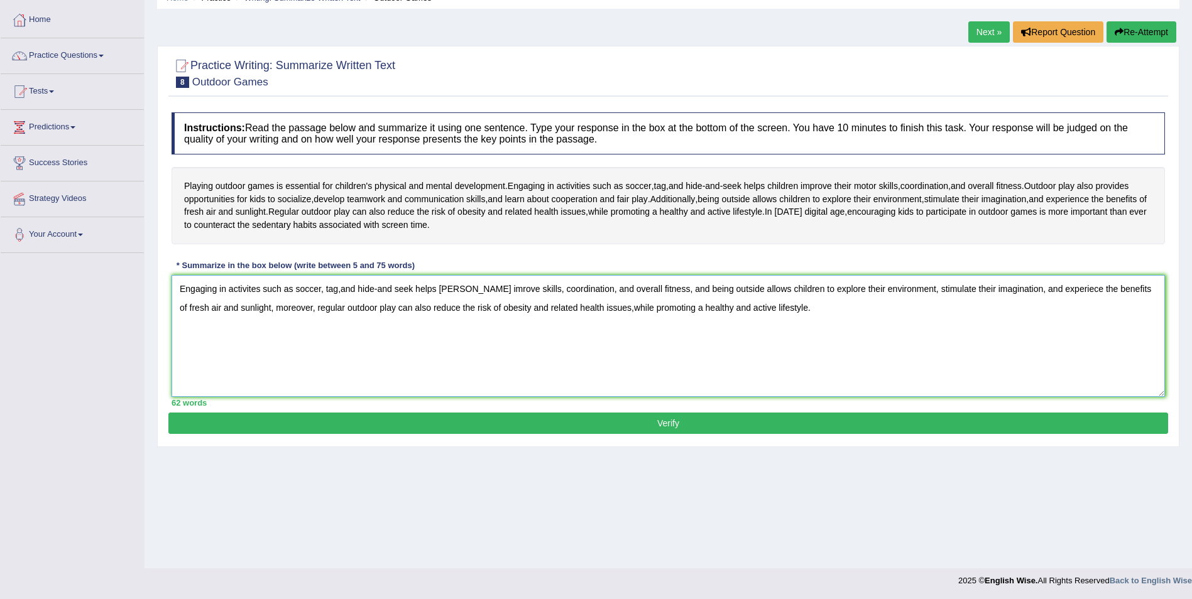
scroll to position [60, 0]
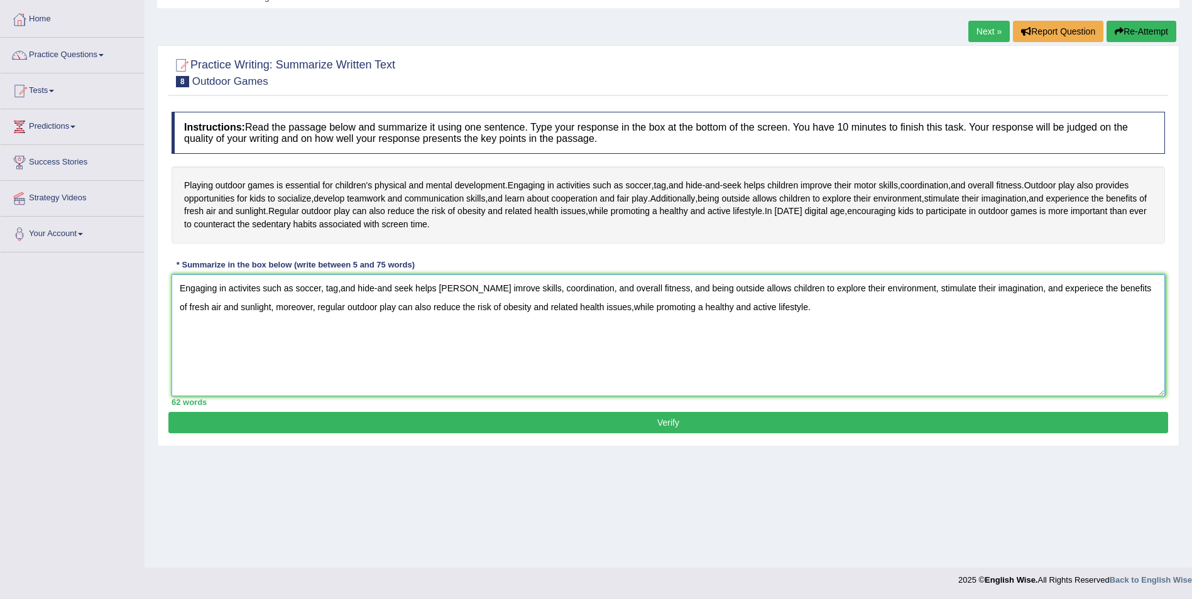
type textarea "Engaging in activites such as soccer, tag,and hide-and seek helps childern imro…"
click at [653, 429] on button "Verify" at bounding box center [668, 422] width 1000 height 21
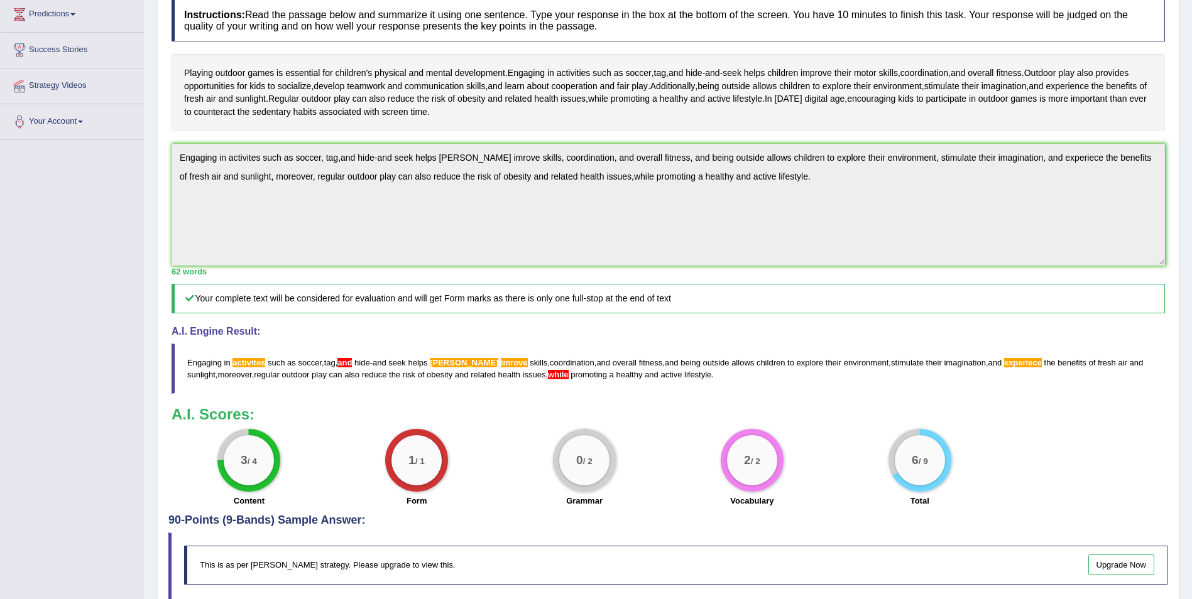
scroll to position [0, 0]
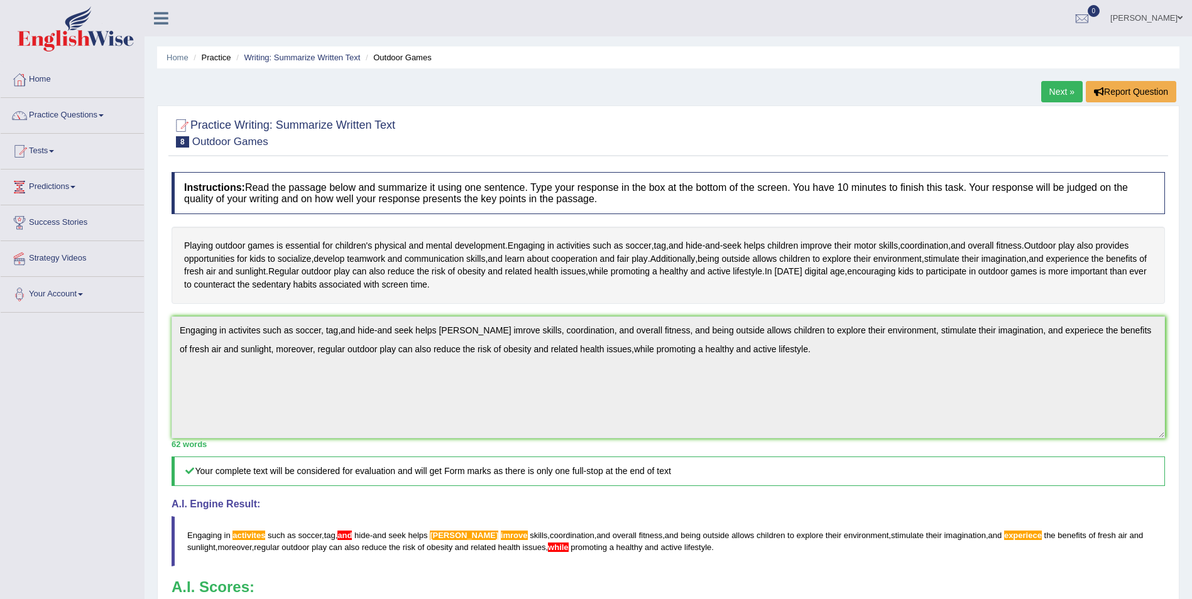
click at [1060, 92] on link "Next »" at bounding box center [1061, 91] width 41 height 21
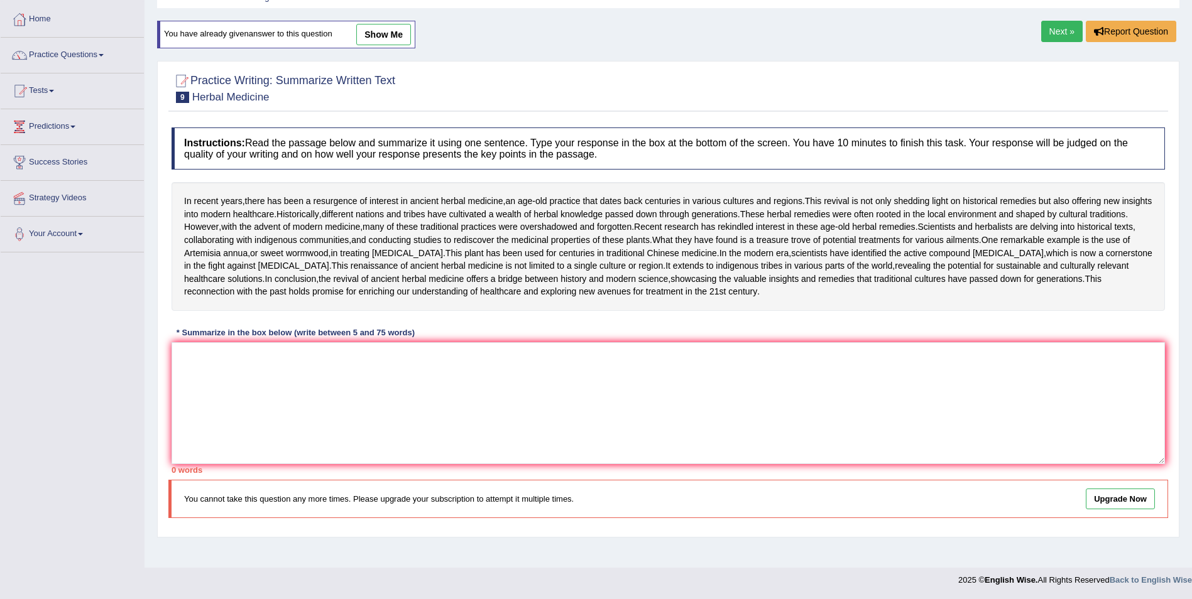
scroll to position [18, 0]
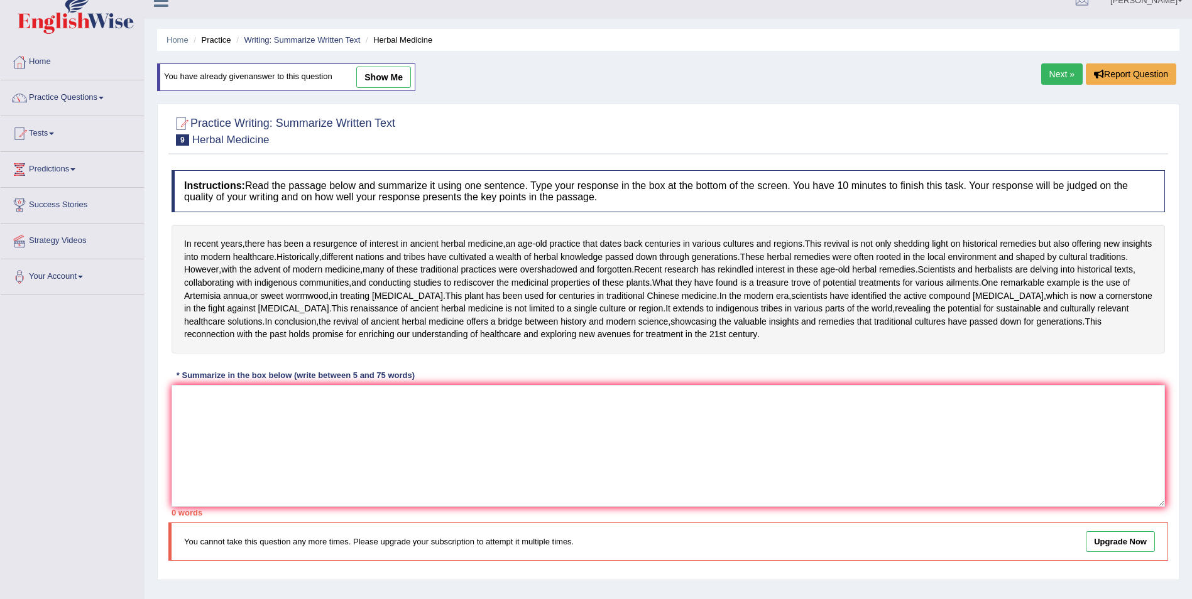
click at [1060, 75] on link "Next »" at bounding box center [1061, 73] width 41 height 21
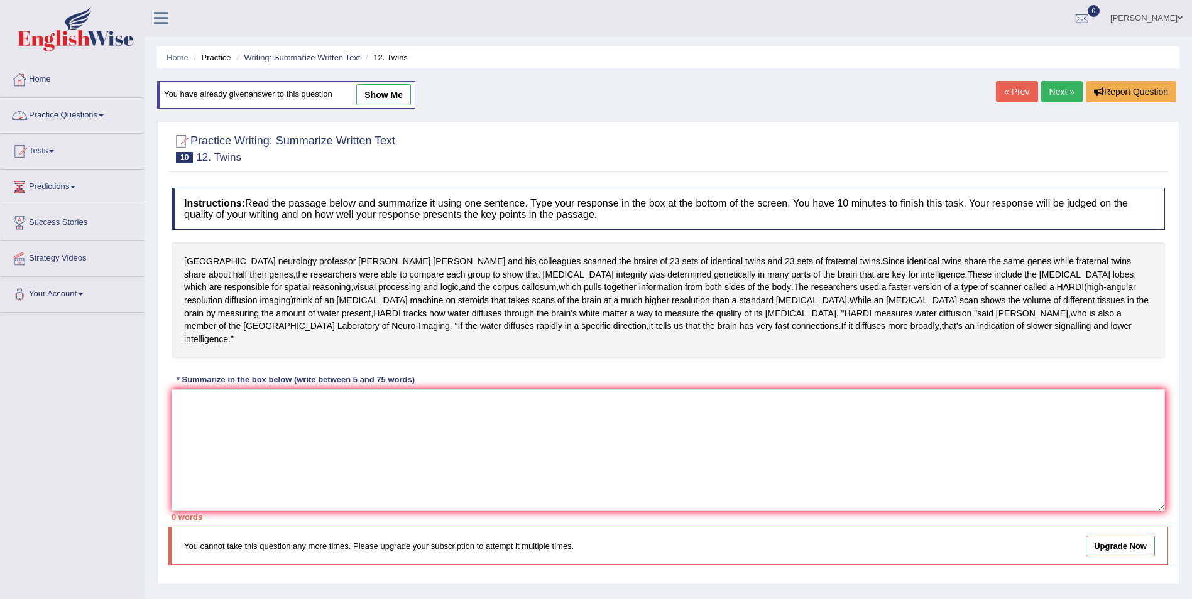
click at [104, 113] on link "Practice Questions" at bounding box center [72, 113] width 143 height 31
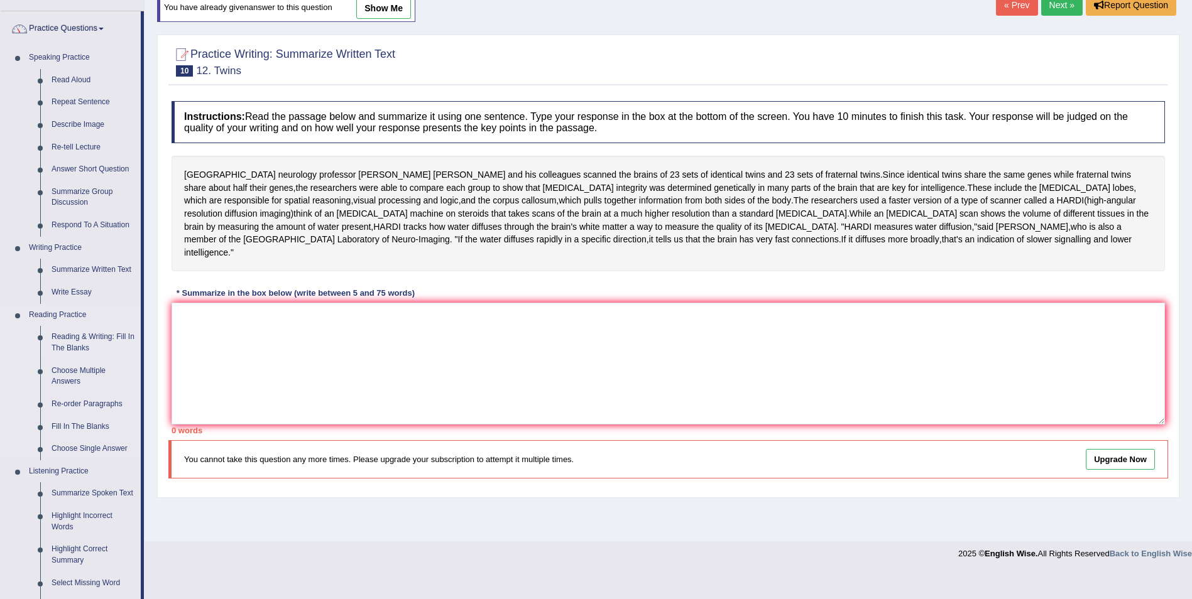
scroll to position [63, 0]
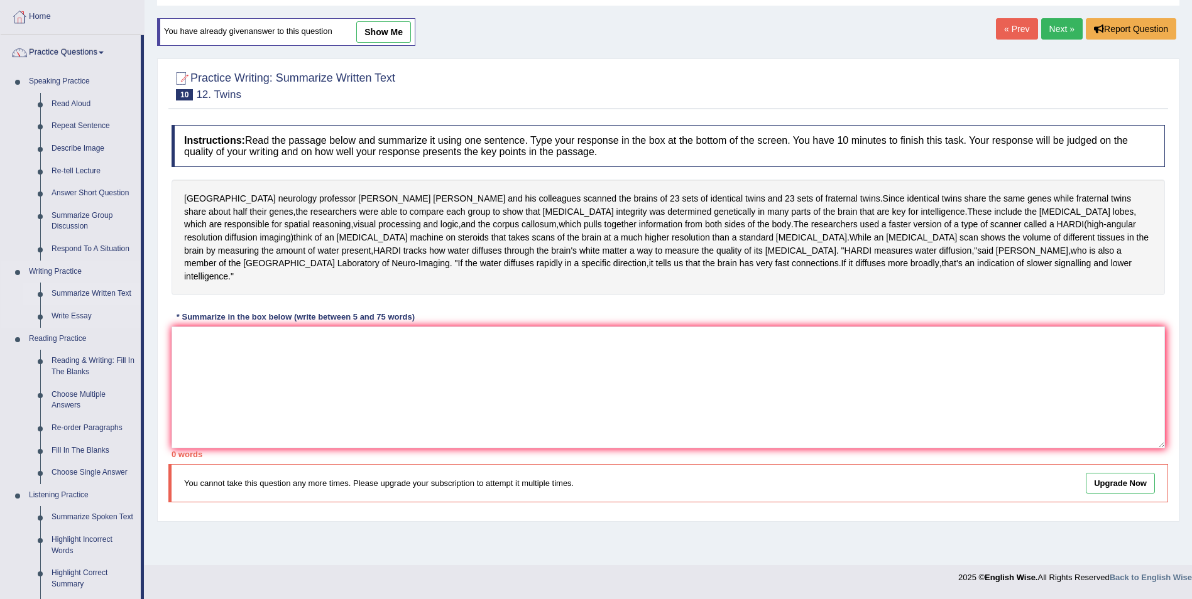
click at [109, 288] on link "Summarize Written Text" at bounding box center [93, 294] width 95 height 23
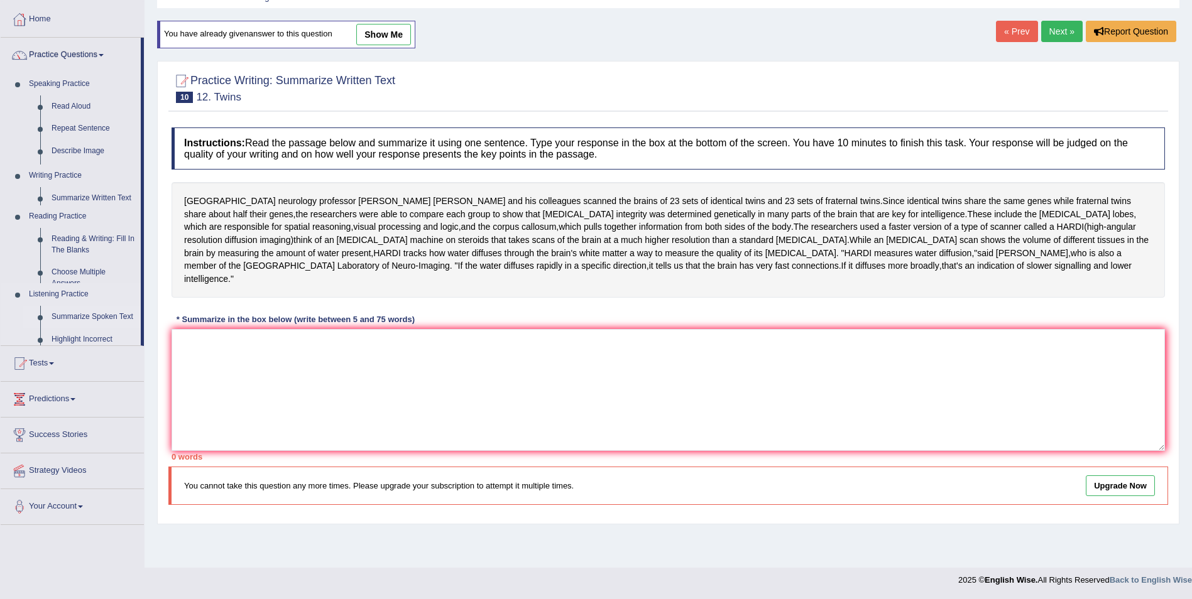
scroll to position [60, 0]
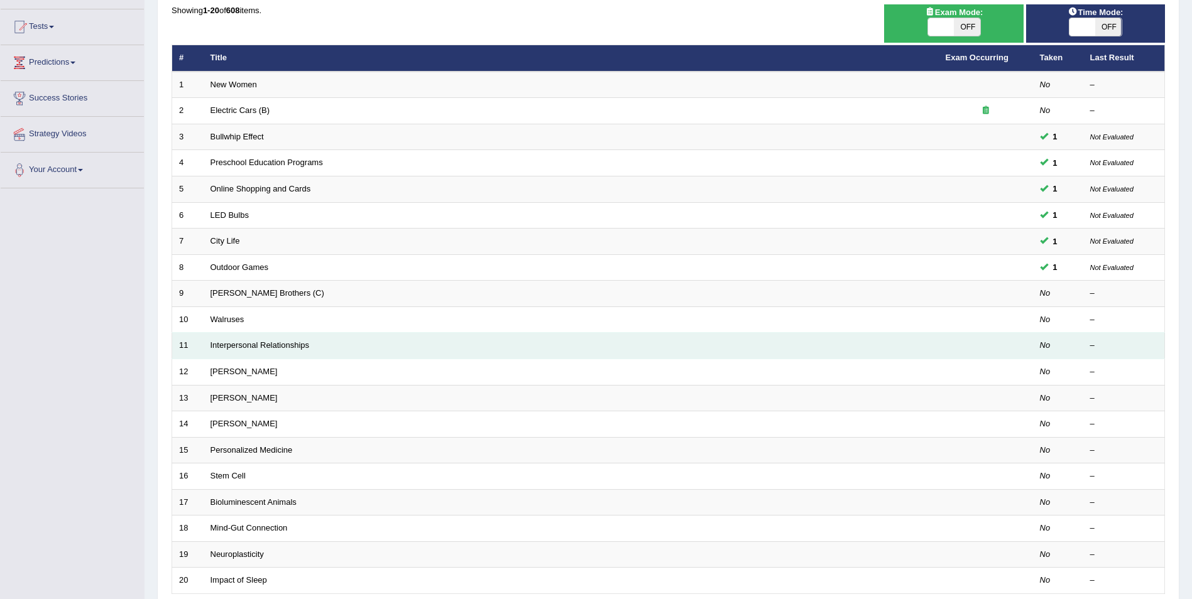
scroll to position [126, 0]
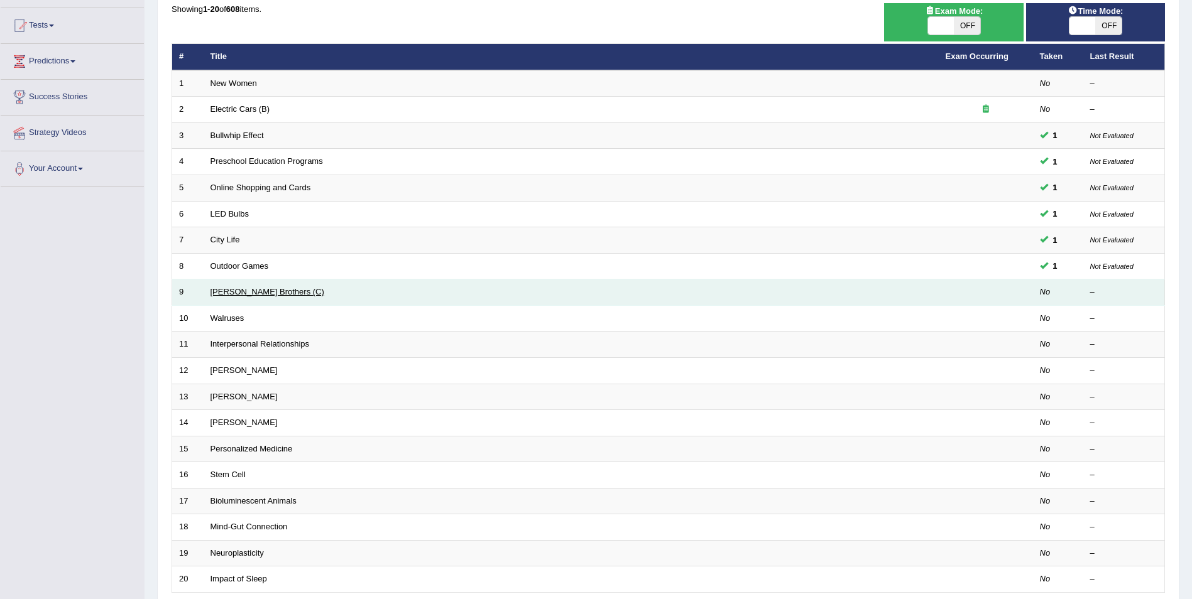
click at [239, 297] on link "[PERSON_NAME] Brothers (C)" at bounding box center [267, 291] width 114 height 9
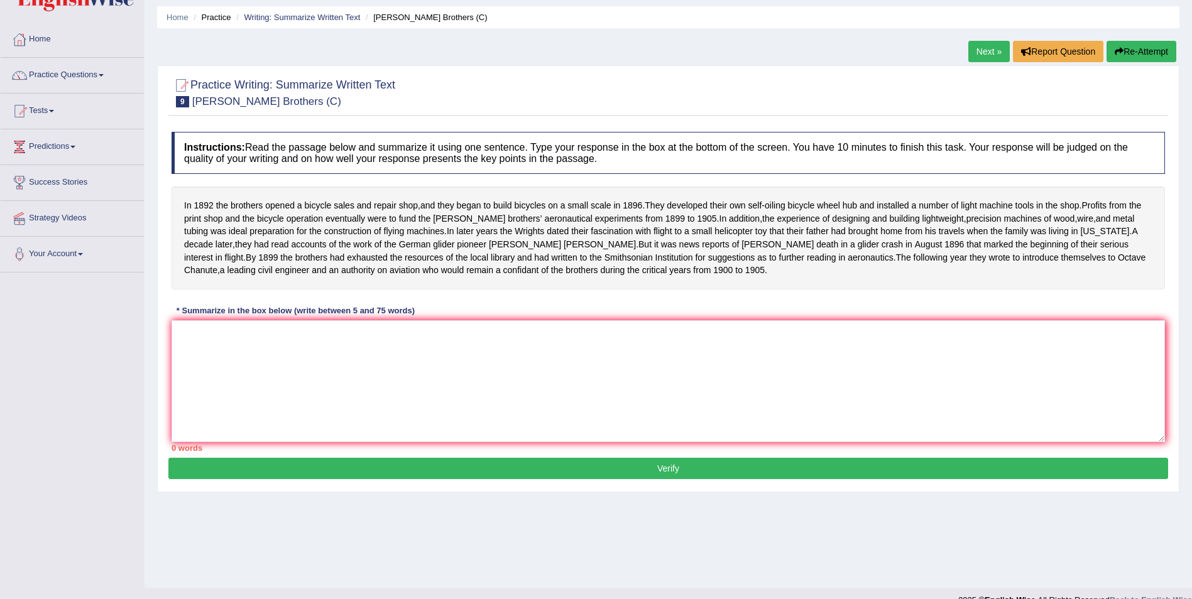
scroll to position [60, 0]
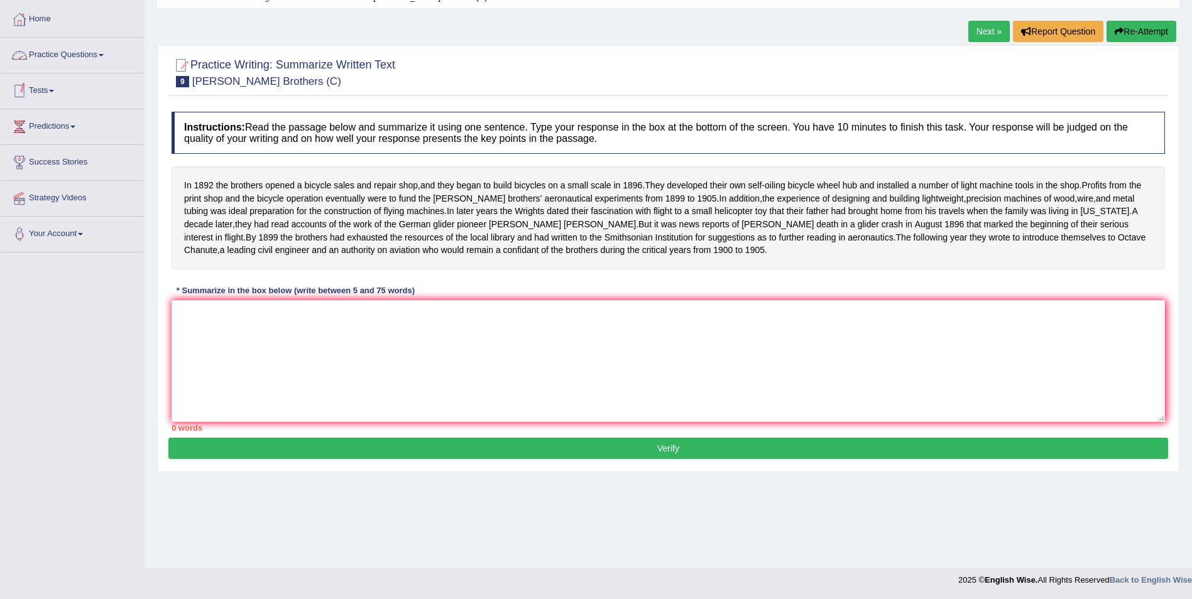
click at [52, 96] on link "Tests" at bounding box center [72, 89] width 143 height 31
click at [60, 139] on link "Take Mock Test" at bounding box center [81, 142] width 117 height 23
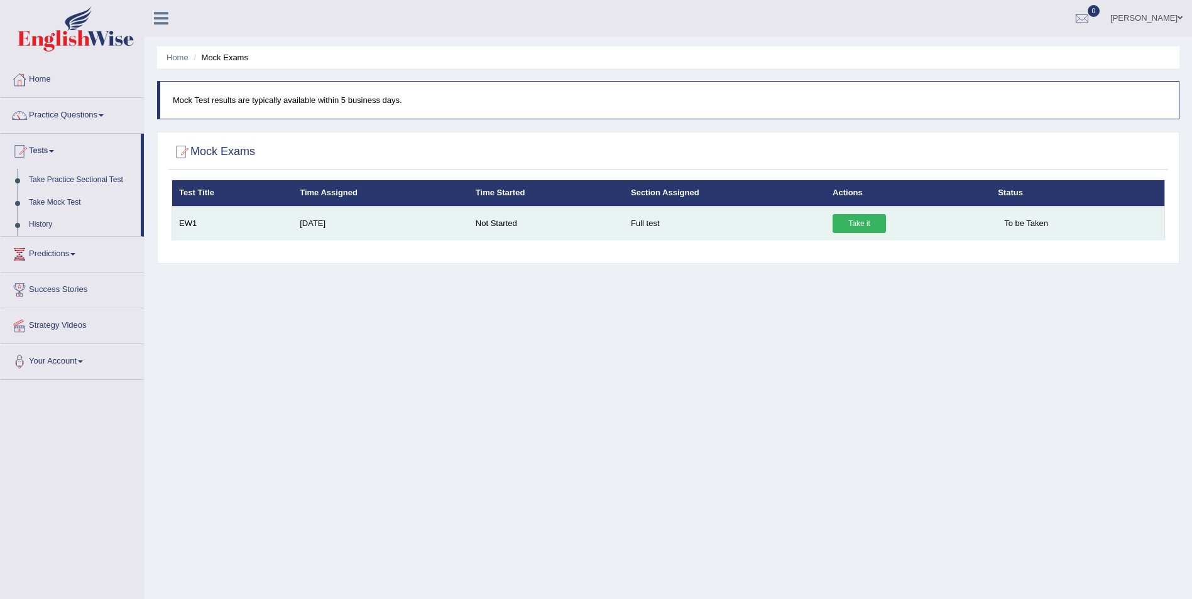
click at [862, 232] on link "Take it" at bounding box center [858, 223] width 53 height 19
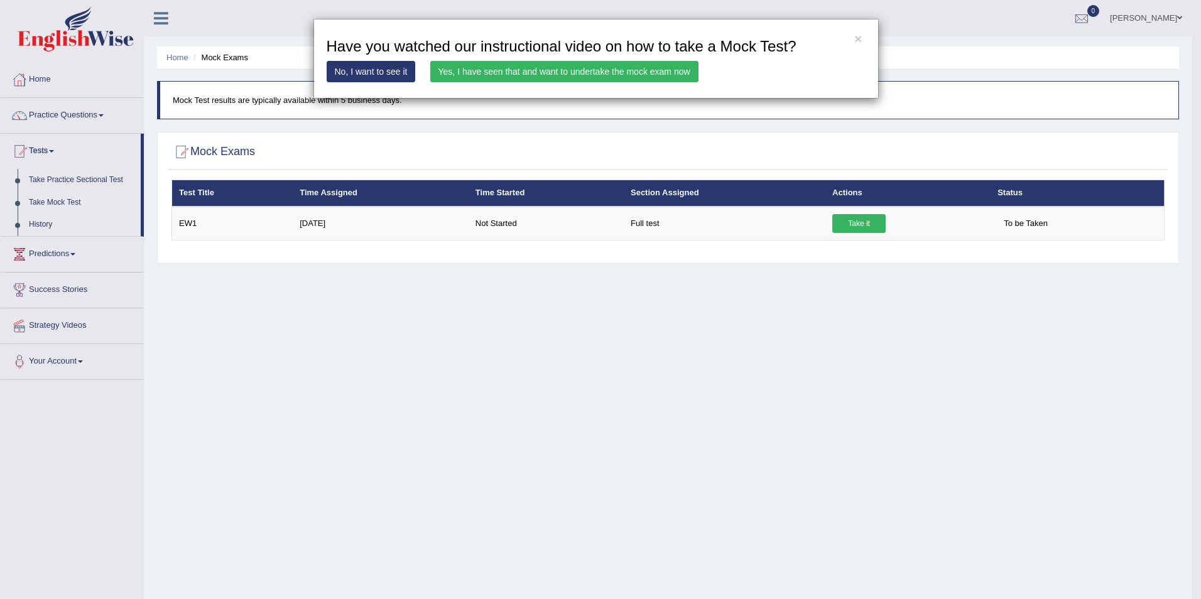
drag, startPoint x: 588, startPoint y: 68, endPoint x: 587, endPoint y: 82, distance: 14.5
click at [588, 68] on link "Yes, I have seen that and want to undertake the mock exam now" at bounding box center [564, 71] width 268 height 21
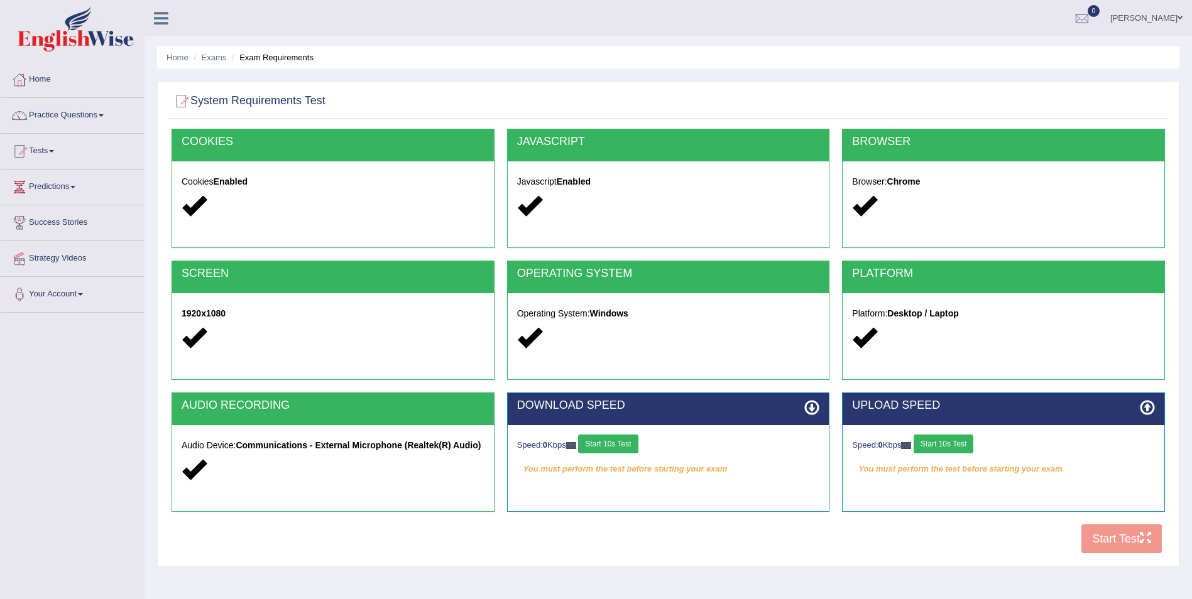
click at [599, 445] on button "Start 10s Test" at bounding box center [608, 444] width 60 height 19
click at [950, 450] on div "Speed: 0 Kbps Start 10s Test" at bounding box center [1003, 446] width 303 height 22
click at [963, 443] on button "Start 10s Test" at bounding box center [944, 444] width 60 height 19
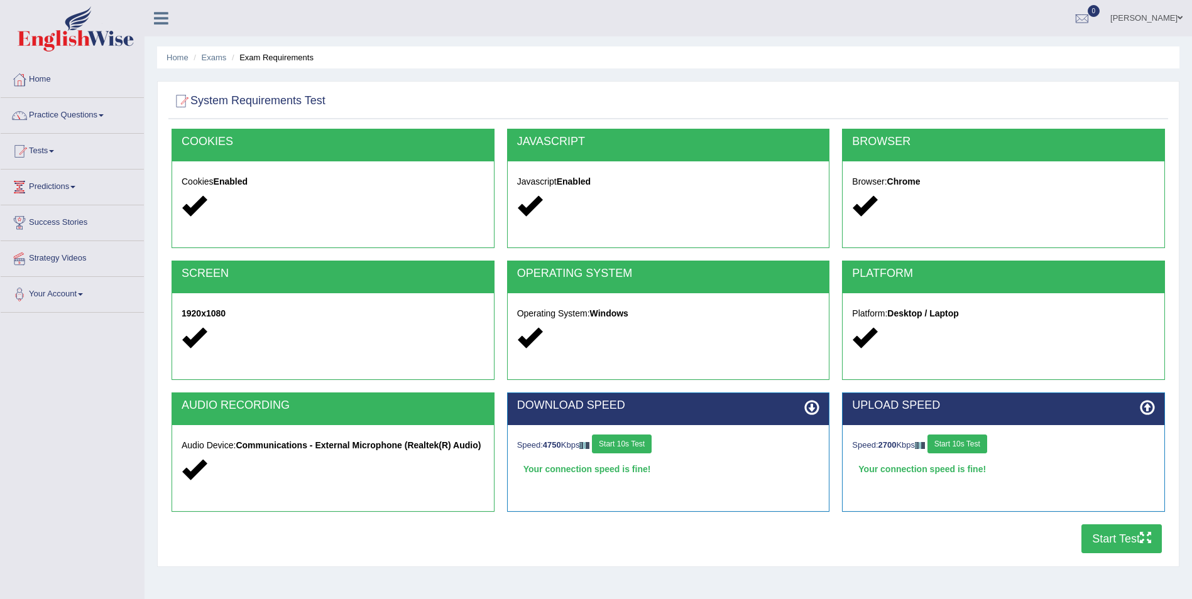
click at [1120, 545] on button "Start Test" at bounding box center [1121, 539] width 80 height 29
